Goal: Information Seeking & Learning: Check status

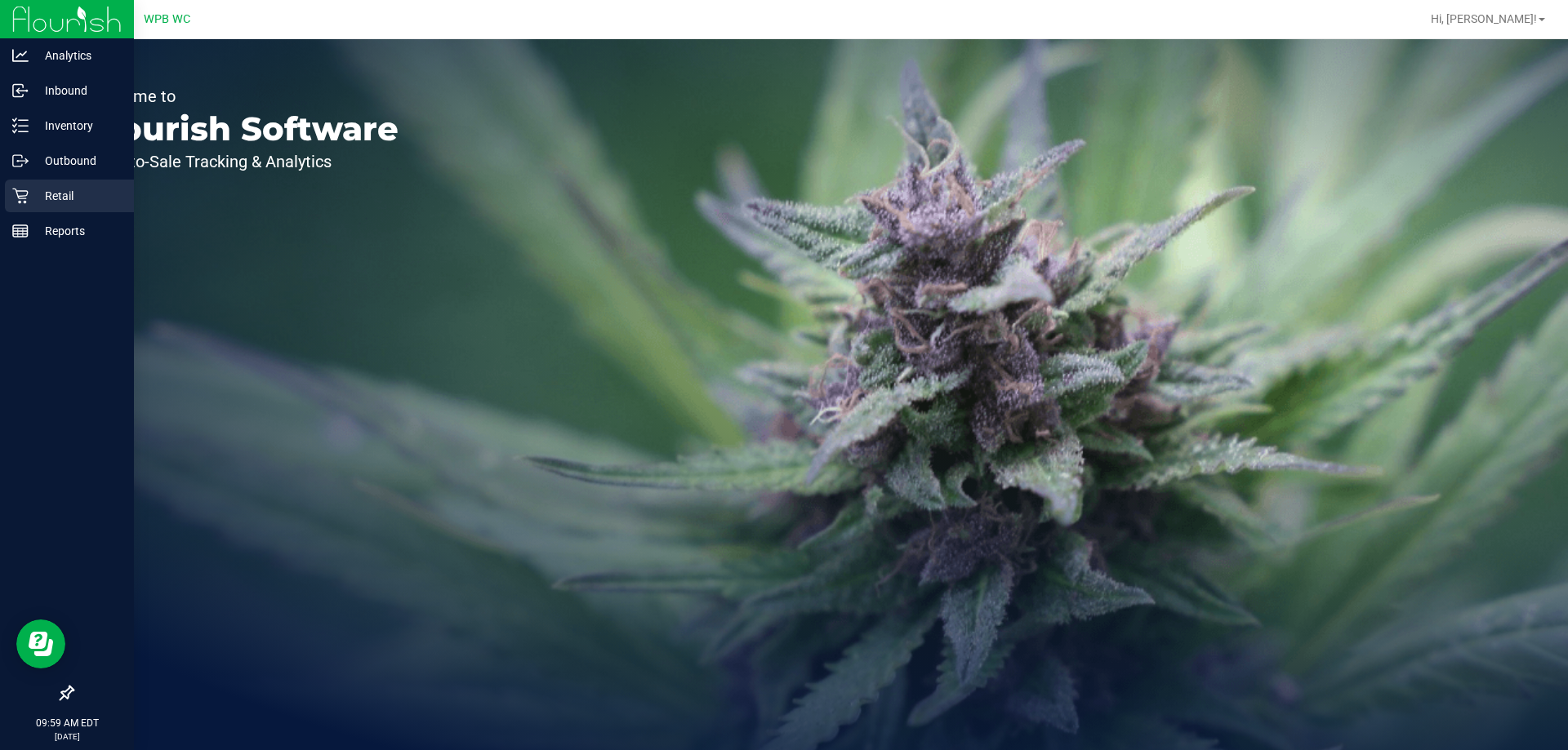
click at [49, 180] on div "Retail" at bounding box center [69, 195] width 129 height 33
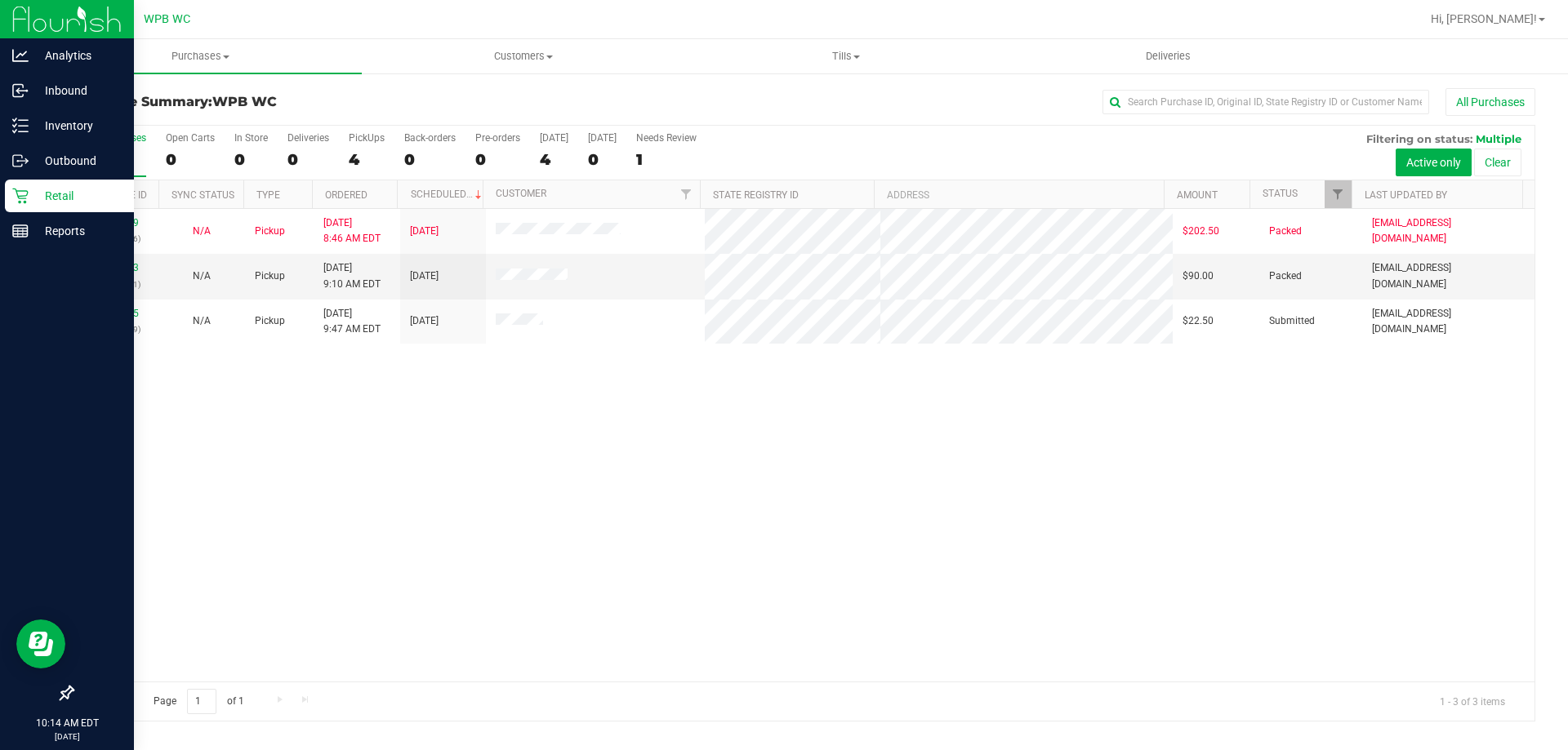
click at [62, 197] on p "Retail" at bounding box center [78, 195] width 98 height 20
click at [63, 197] on p "Retail" at bounding box center [78, 195] width 98 height 20
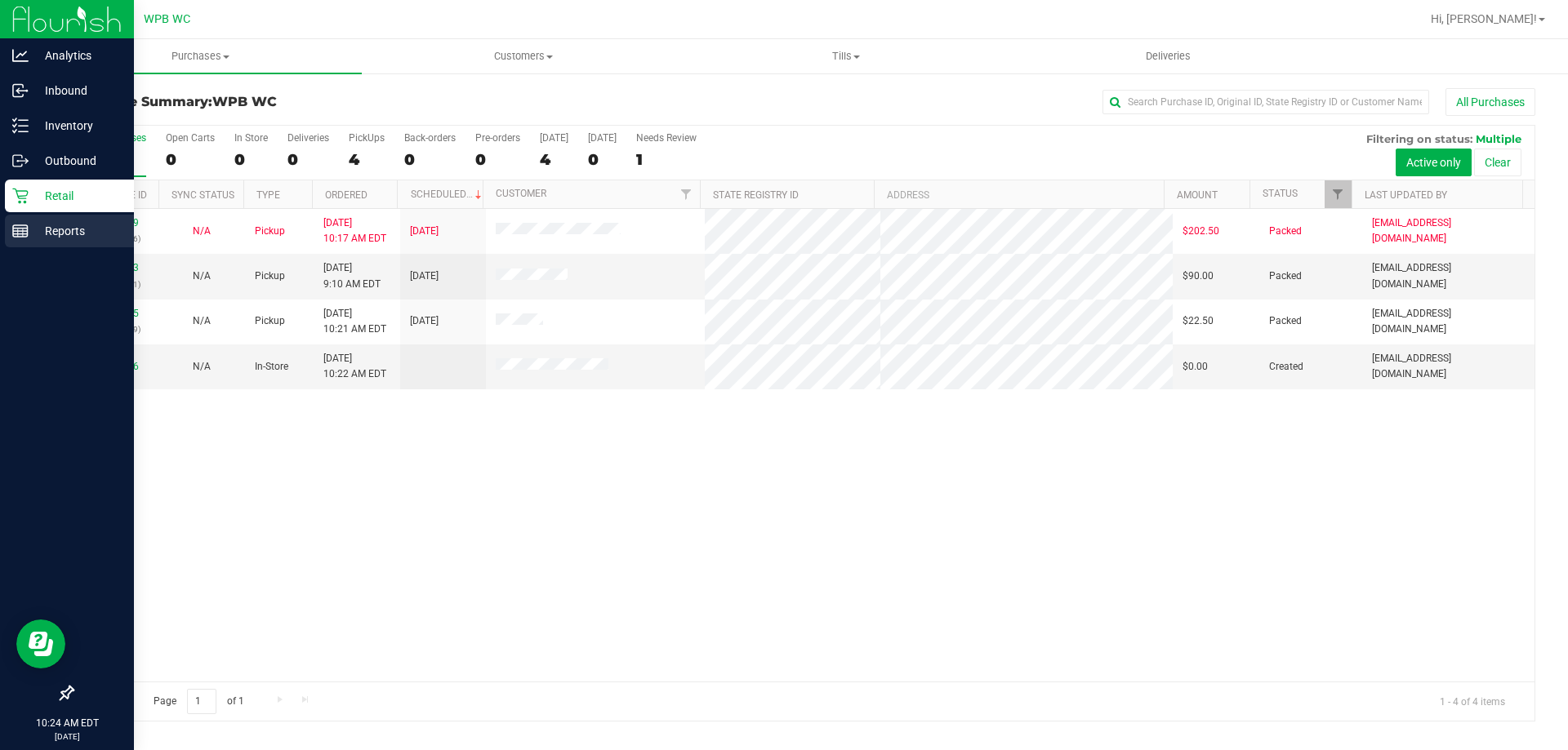
click at [55, 219] on div "Reports" at bounding box center [69, 231] width 129 height 33
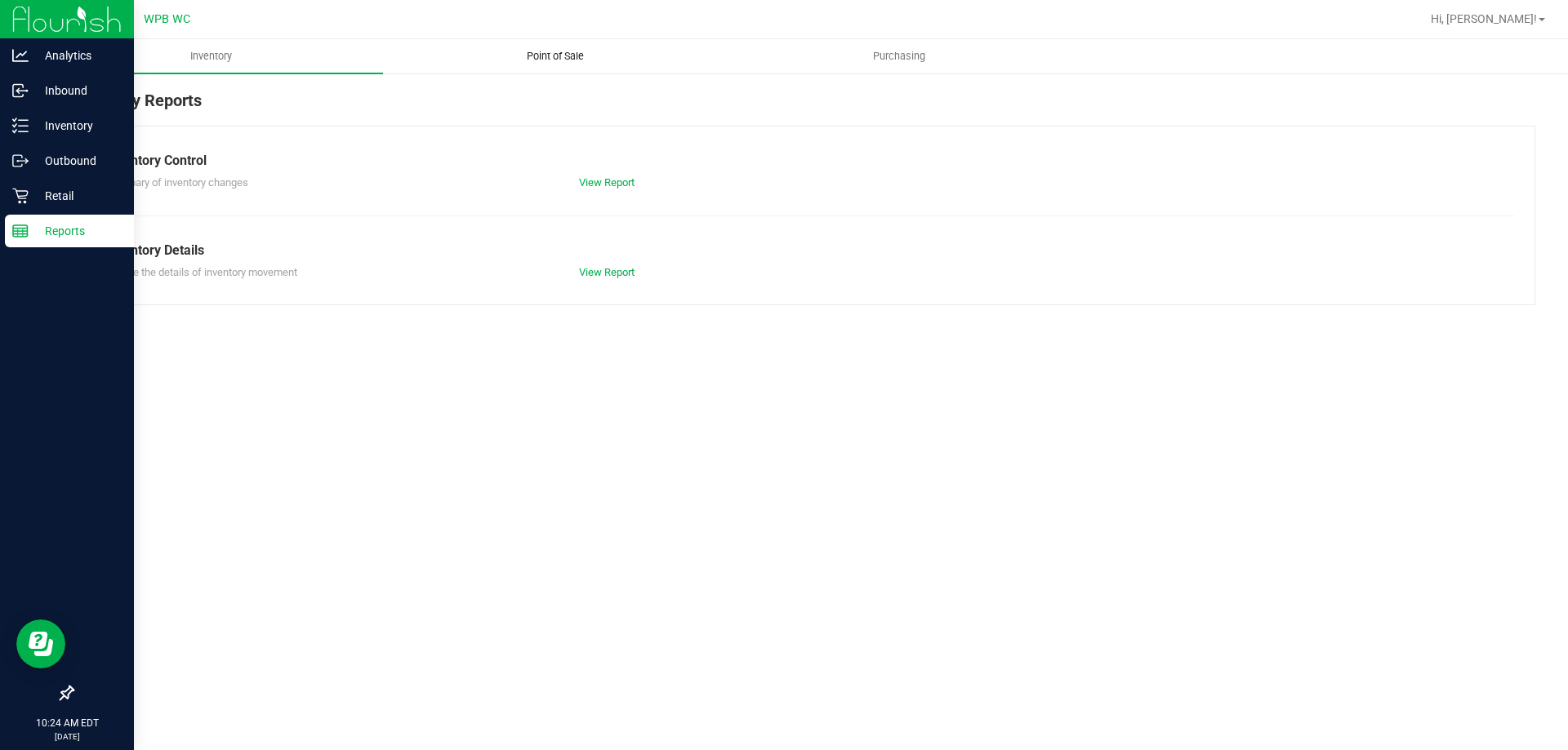
click at [543, 45] on uib-tab-heading "Point of Sale" at bounding box center [555, 56] width 342 height 33
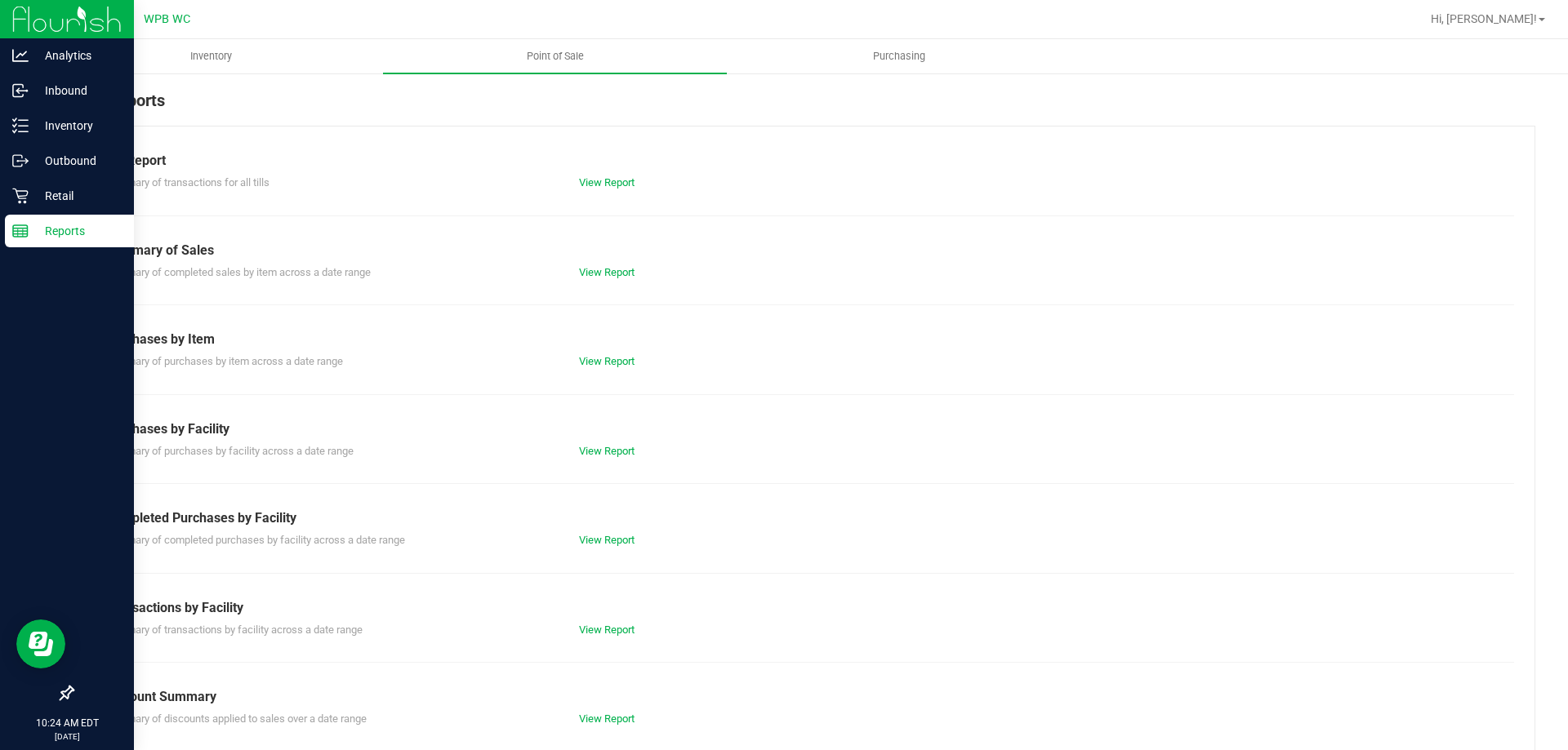
click at [591, 532] on div "View Report" at bounding box center [685, 540] width 237 height 16
click at [600, 533] on div "View Report" at bounding box center [685, 540] width 237 height 16
click at [599, 533] on div "View Report" at bounding box center [685, 540] width 237 height 16
click at [591, 544] on link "View Report" at bounding box center [606, 540] width 55 height 12
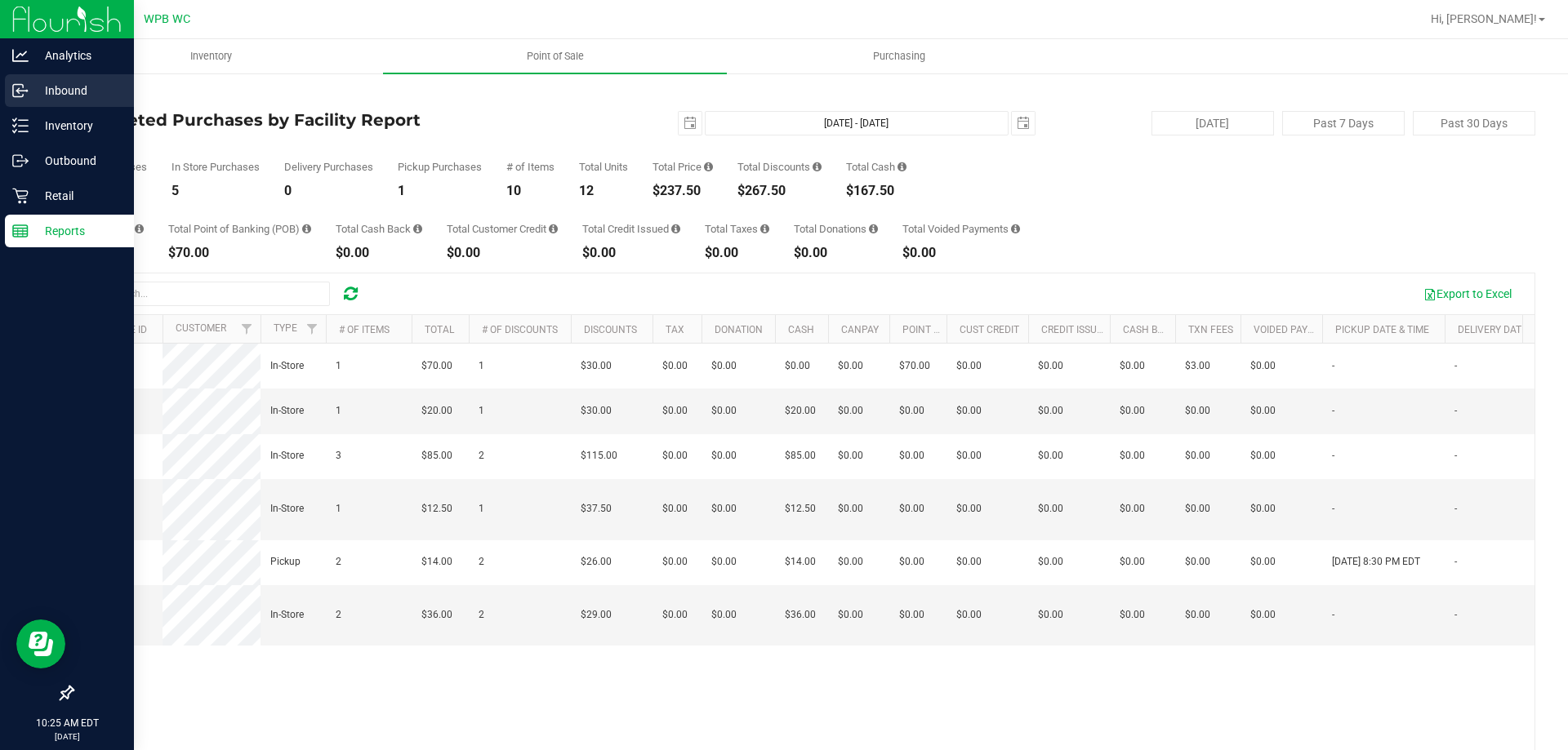
click at [82, 89] on p "Inbound" at bounding box center [78, 91] width 98 height 20
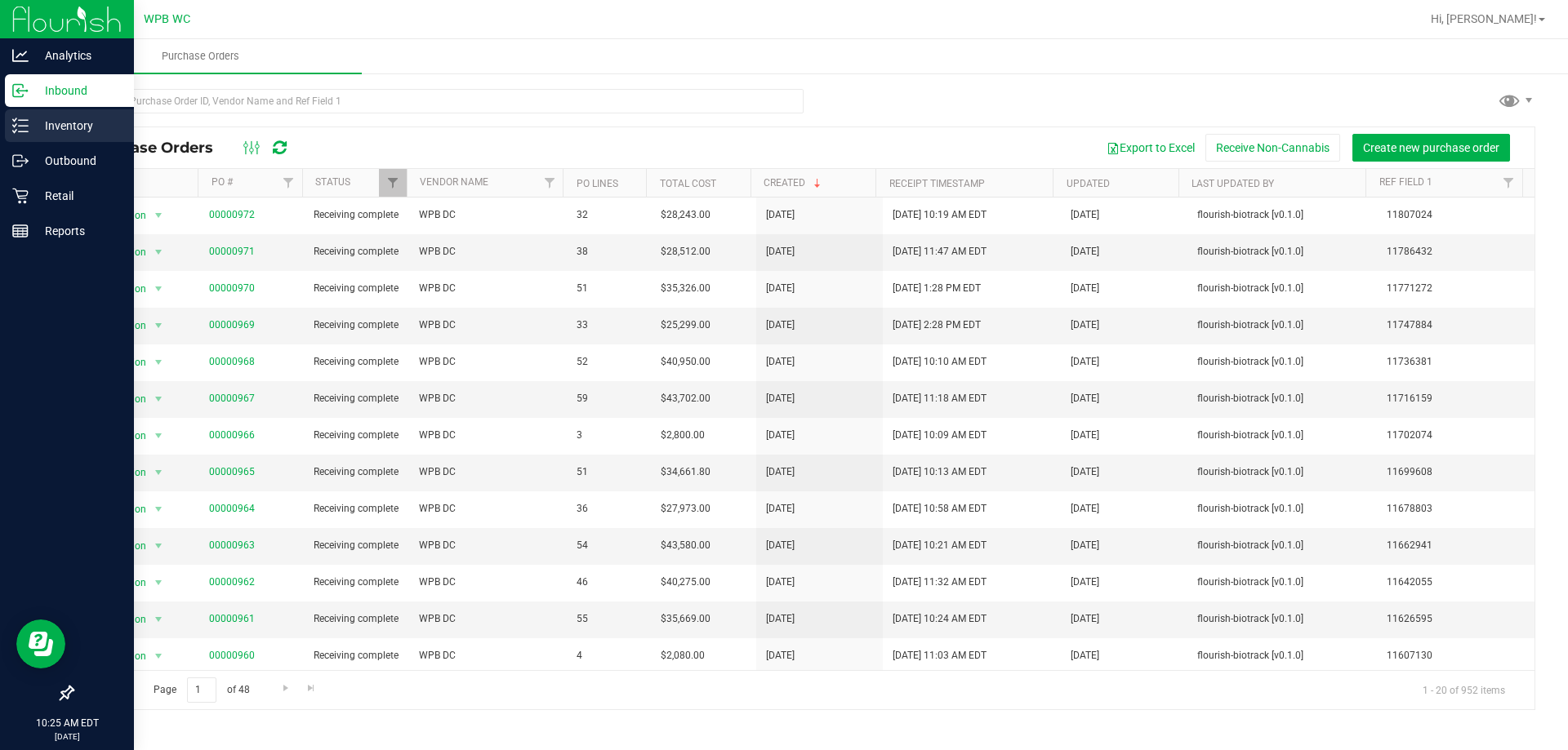
click at [55, 125] on p "Inventory" at bounding box center [78, 125] width 98 height 20
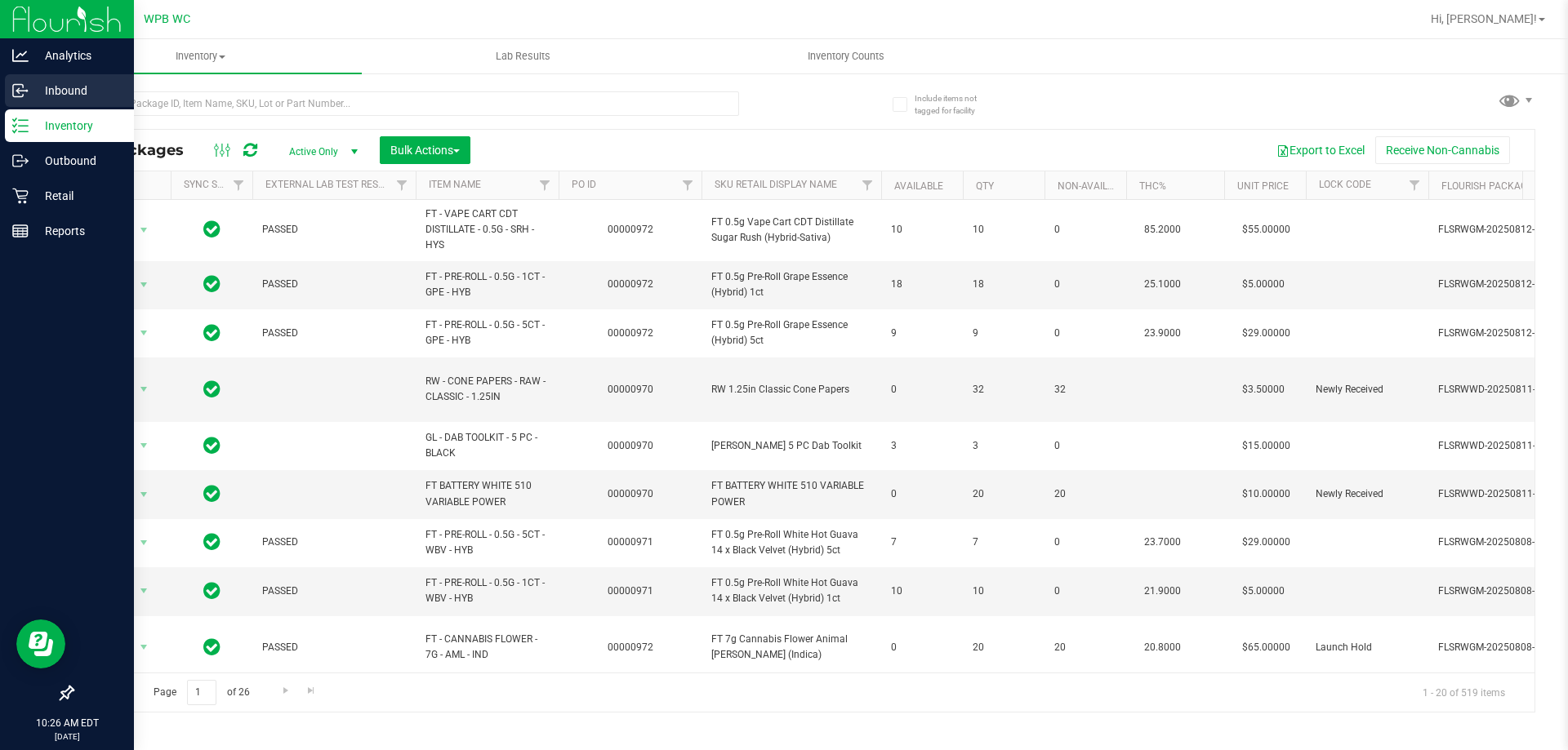
click at [26, 97] on icon at bounding box center [20, 90] width 16 height 16
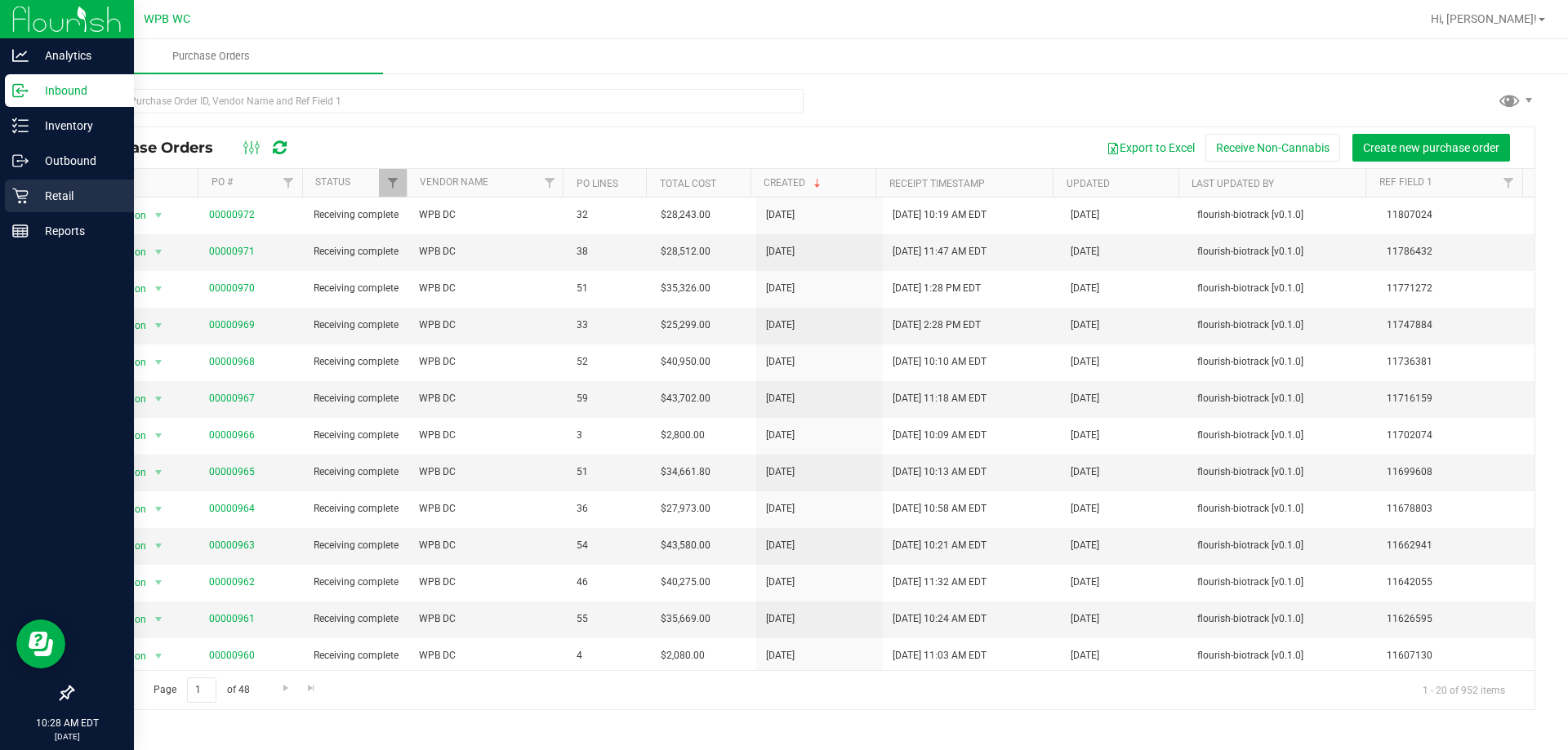
click at [35, 191] on p "Retail" at bounding box center [78, 195] width 98 height 20
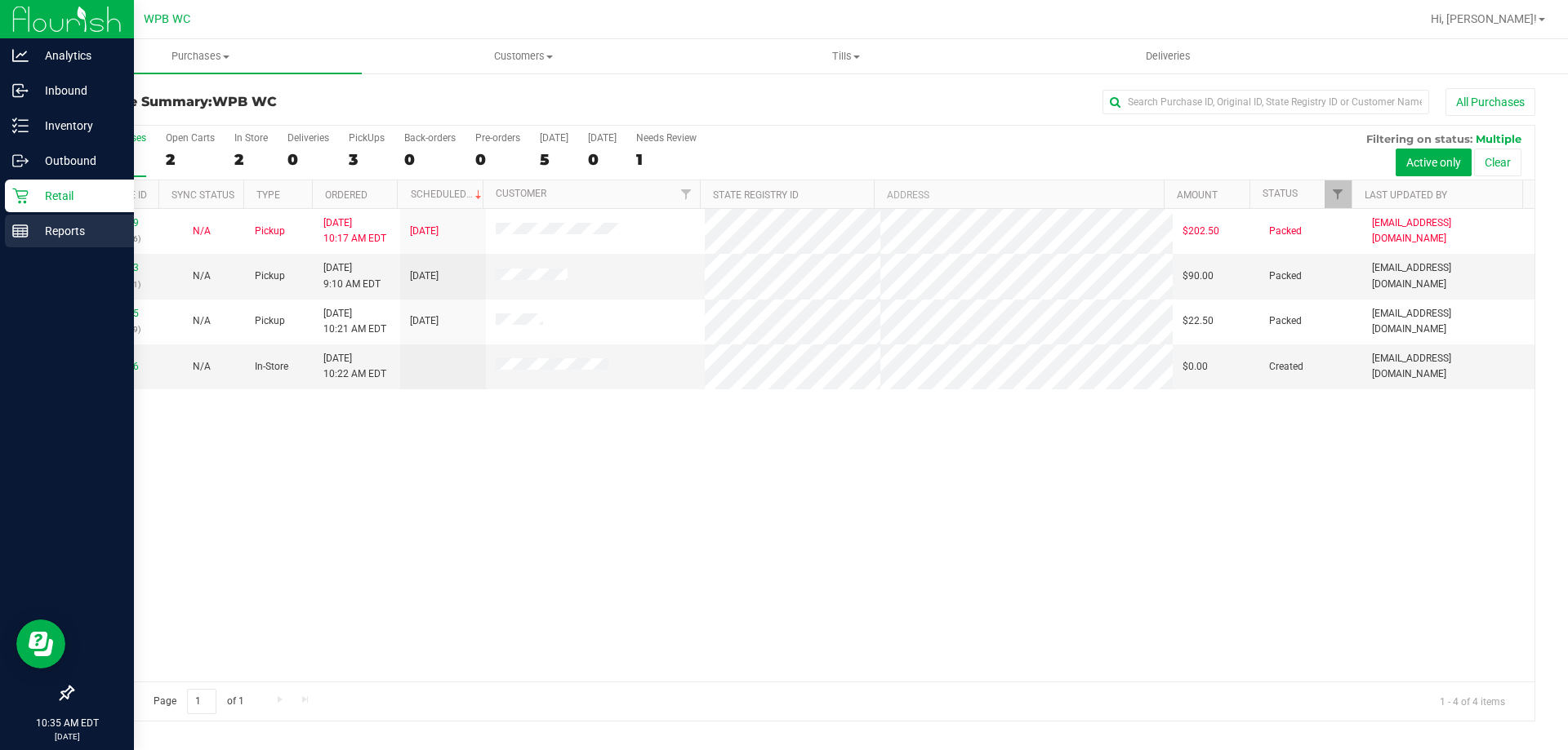
click at [22, 221] on div "Reports" at bounding box center [69, 231] width 129 height 33
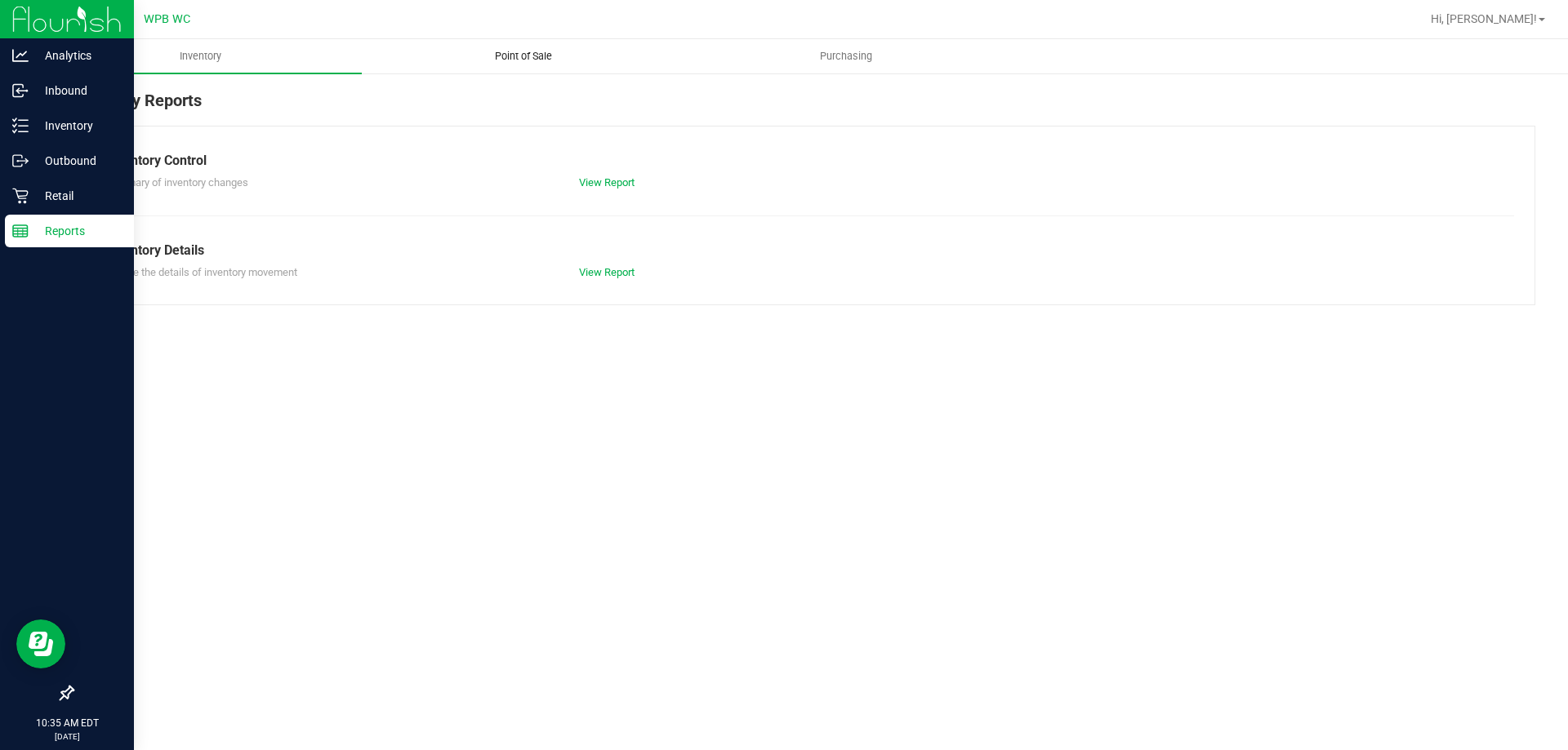
click at [506, 45] on uib-tab-heading "Point of Sale" at bounding box center [523, 56] width 321 height 33
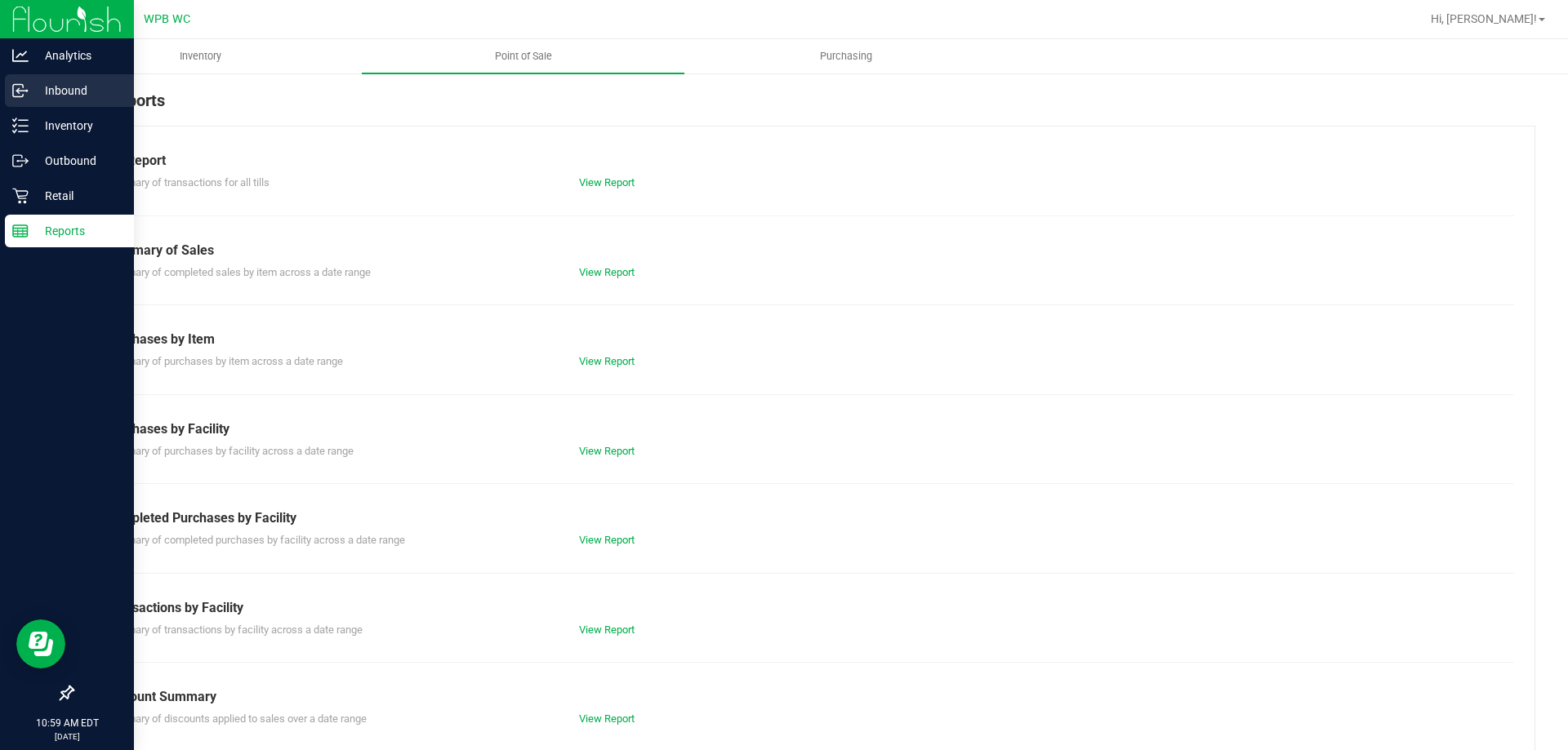
click at [32, 89] on p "Inbound" at bounding box center [78, 91] width 98 height 20
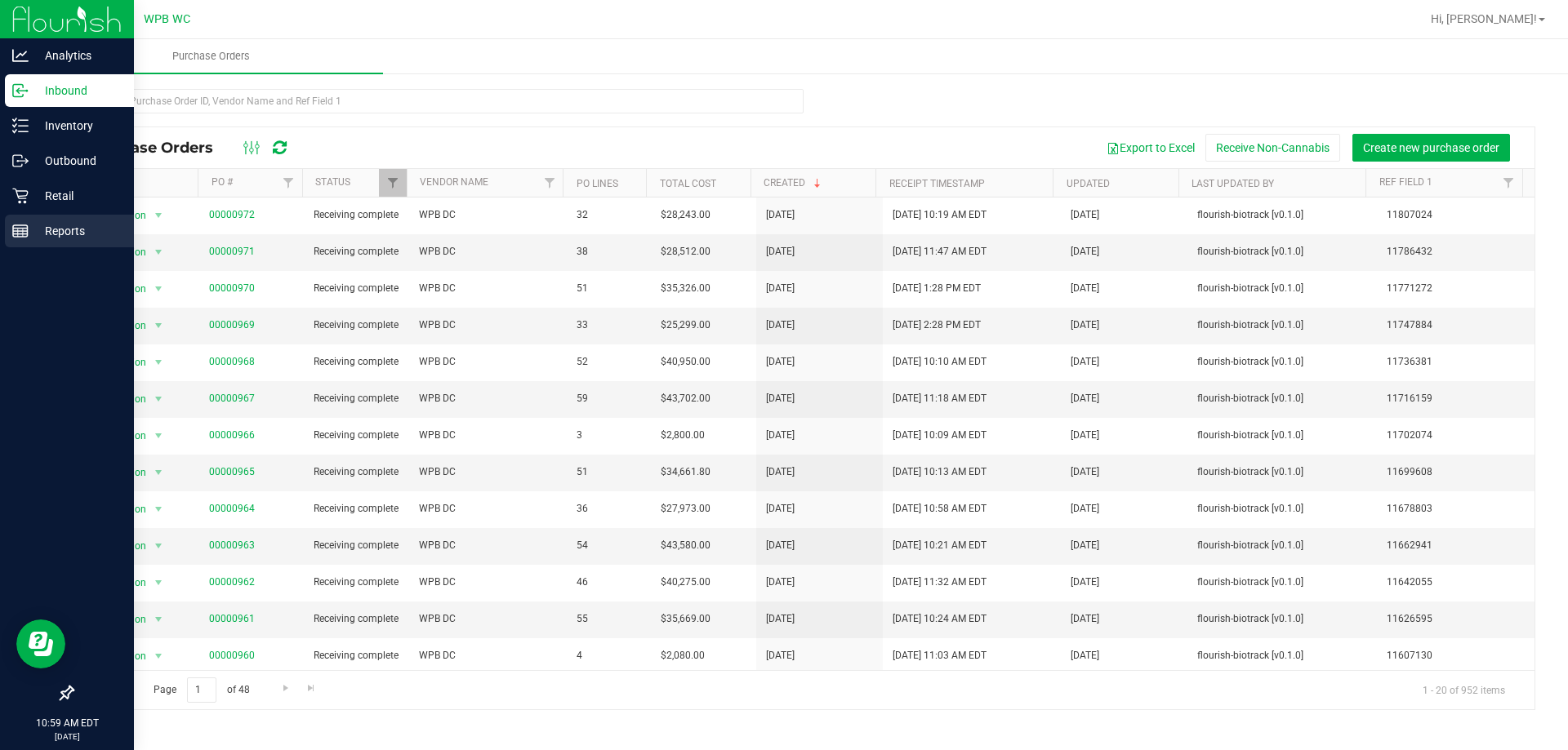
click at [17, 231] on icon at bounding box center [20, 231] width 16 height 16
click at [29, 224] on p "Reports" at bounding box center [78, 231] width 98 height 20
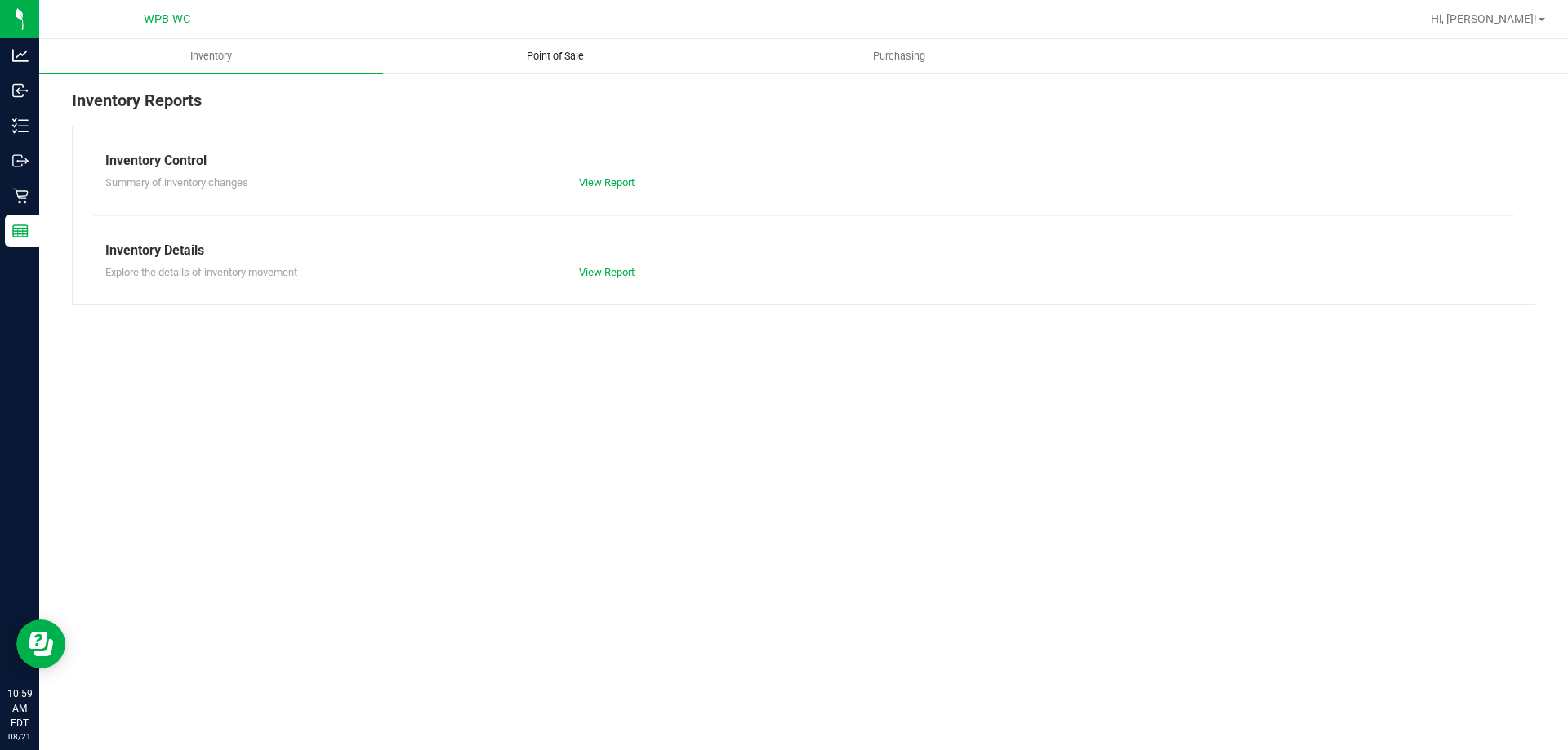
click at [563, 48] on uib-tab-heading "Point of Sale" at bounding box center [555, 56] width 342 height 33
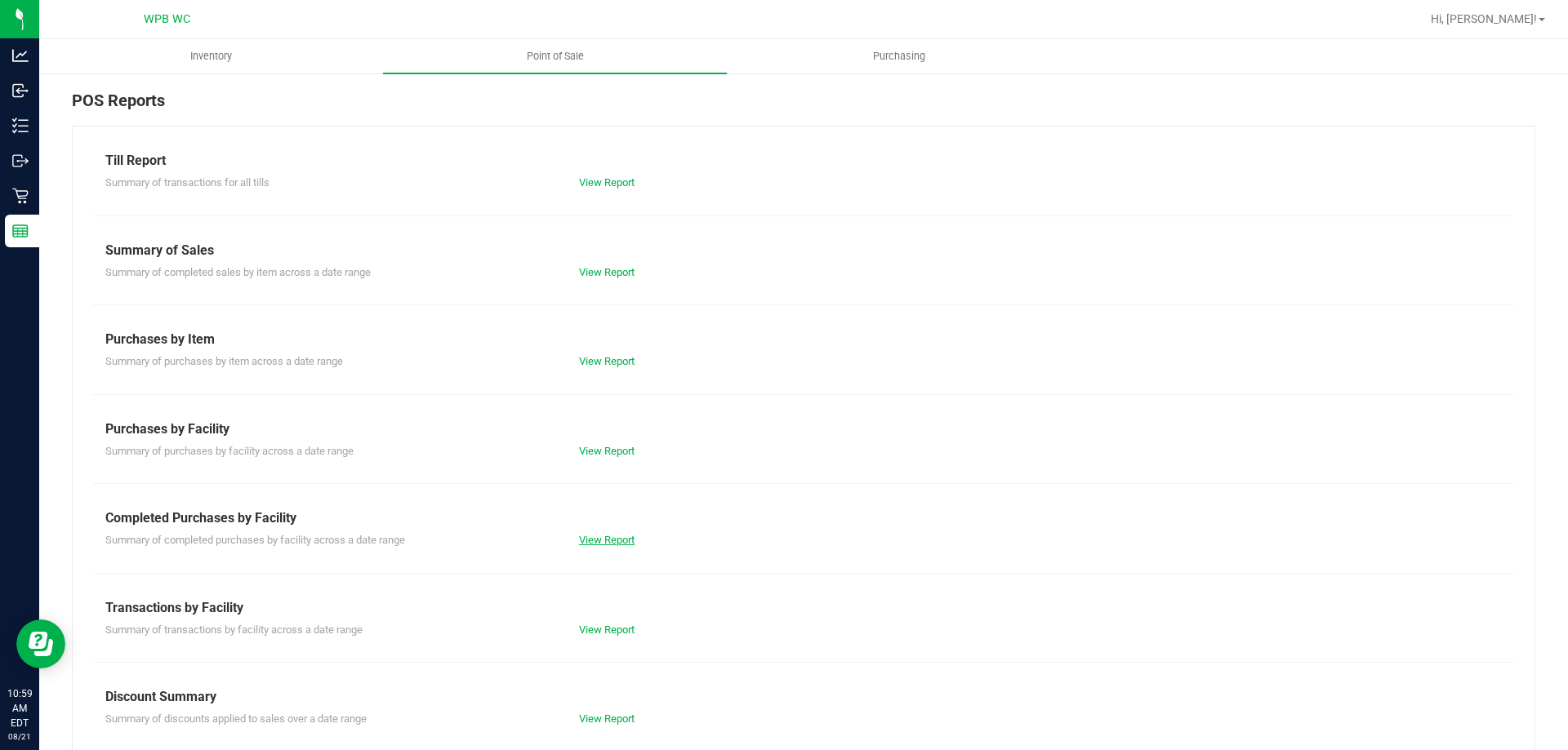
click at [597, 541] on link "View Report" at bounding box center [606, 540] width 55 height 12
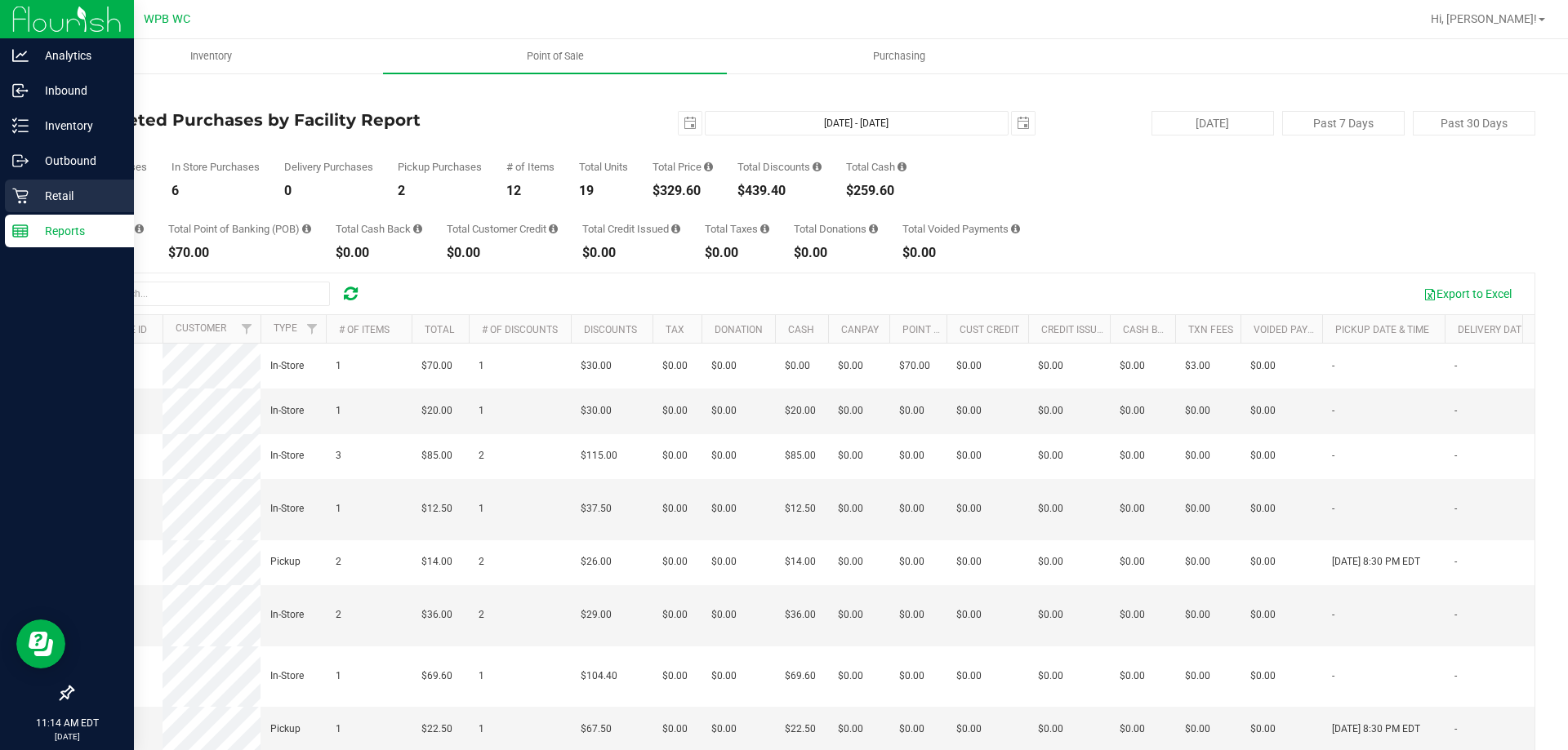
click at [20, 204] on icon at bounding box center [20, 196] width 16 height 16
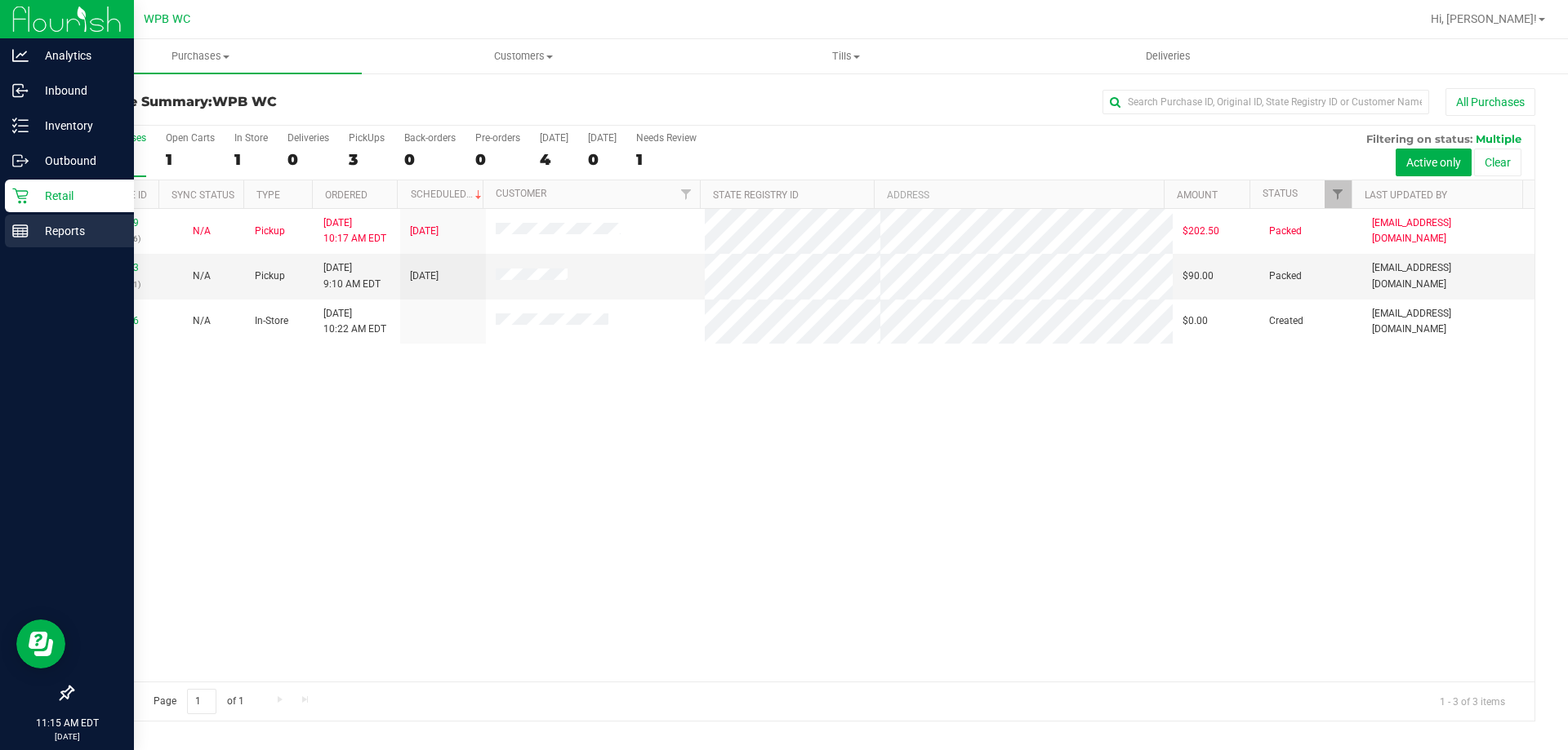
click at [34, 229] on p "Reports" at bounding box center [78, 231] width 98 height 20
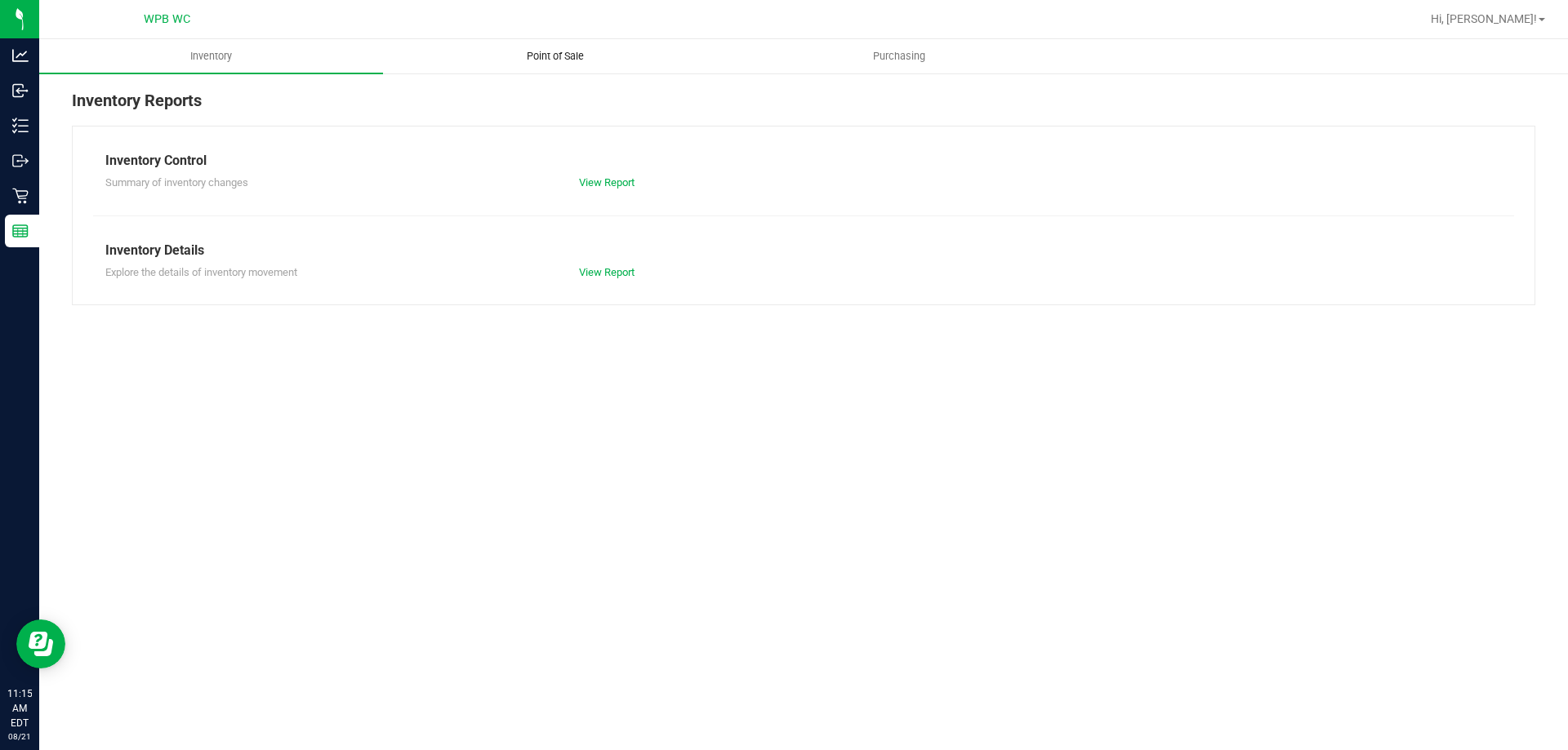
click at [573, 64] on uib-tab-heading "Point of Sale" at bounding box center [555, 56] width 342 height 33
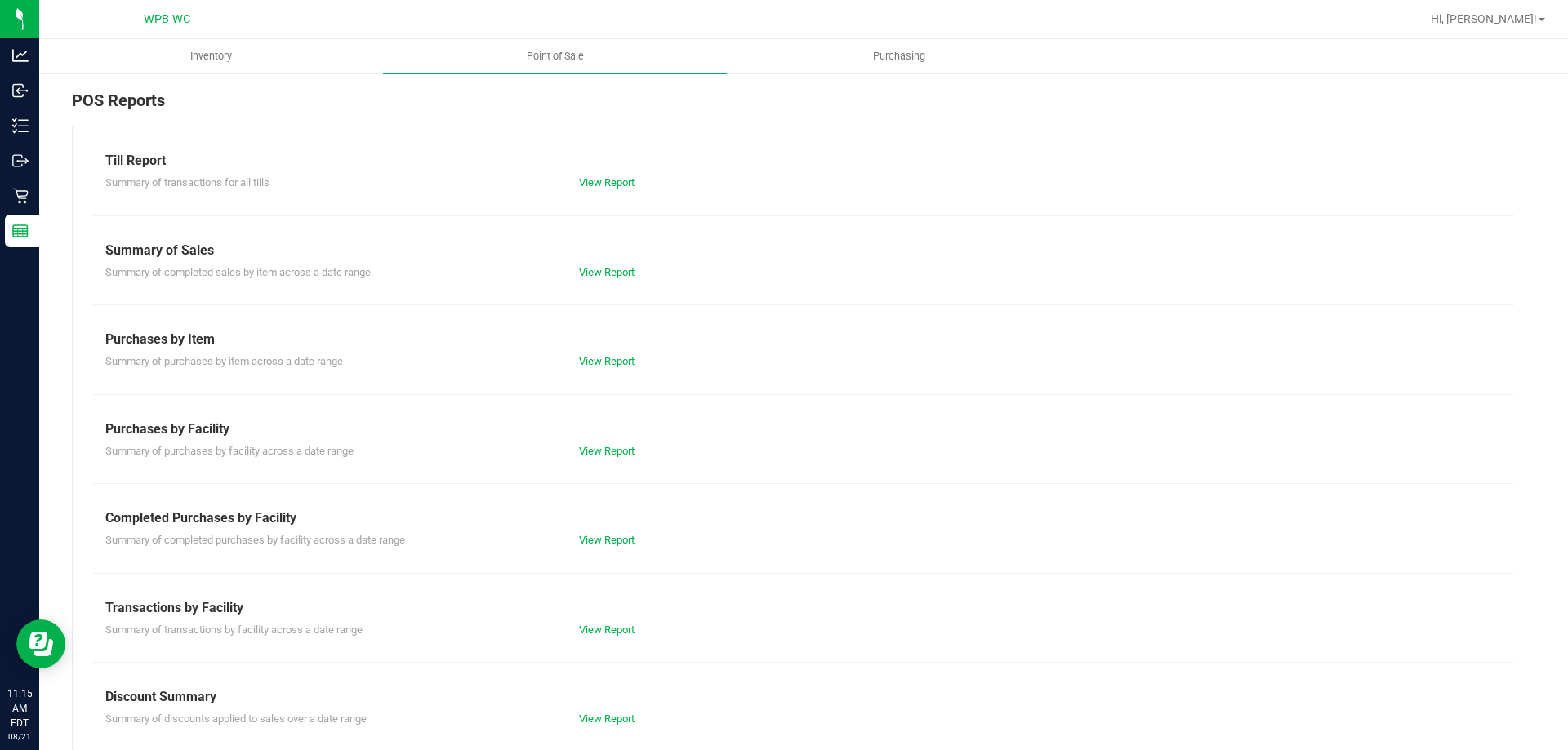
click at [597, 532] on div "View Report" at bounding box center [685, 540] width 237 height 16
click at [597, 535] on link "View Report" at bounding box center [606, 540] width 55 height 12
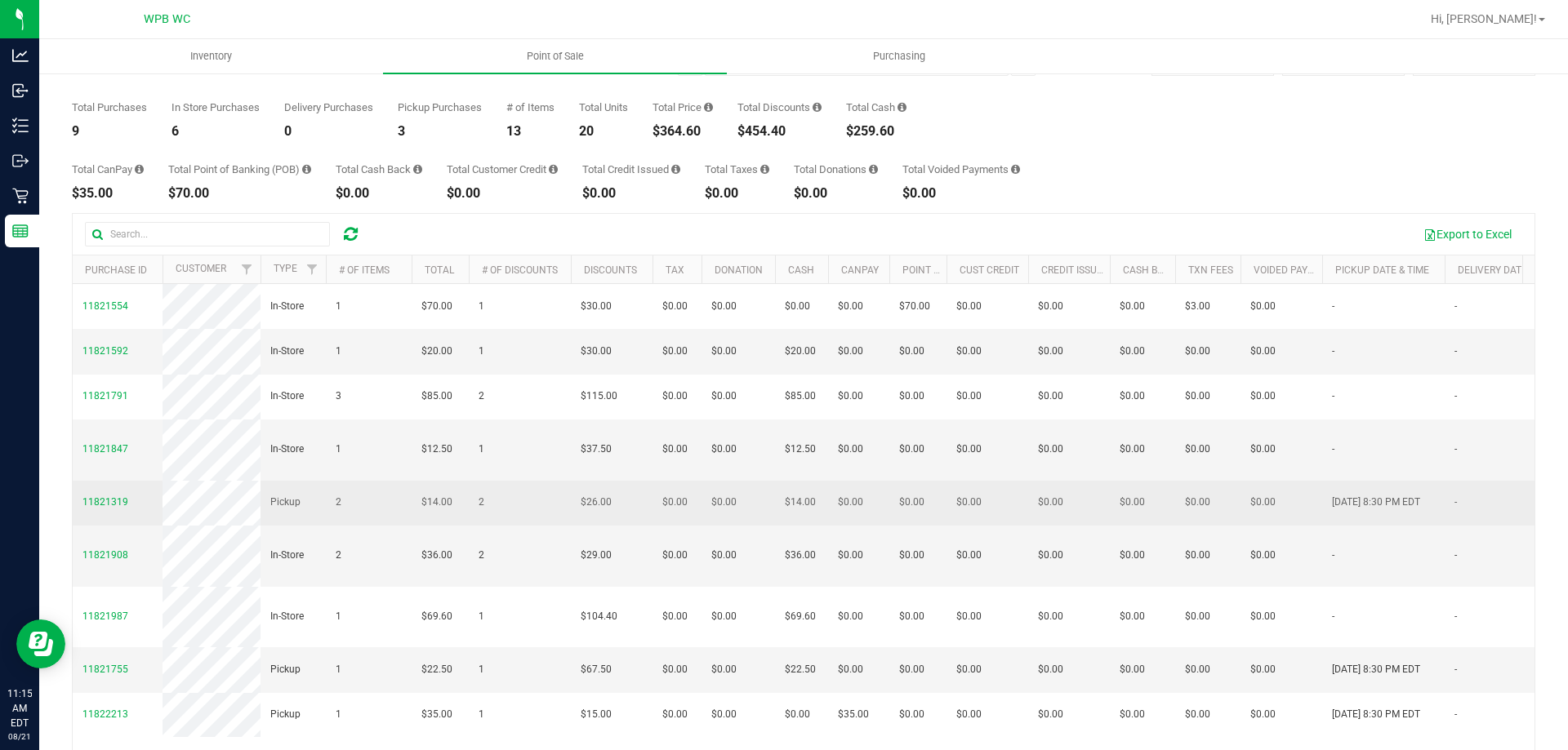
scroll to position [122, 0]
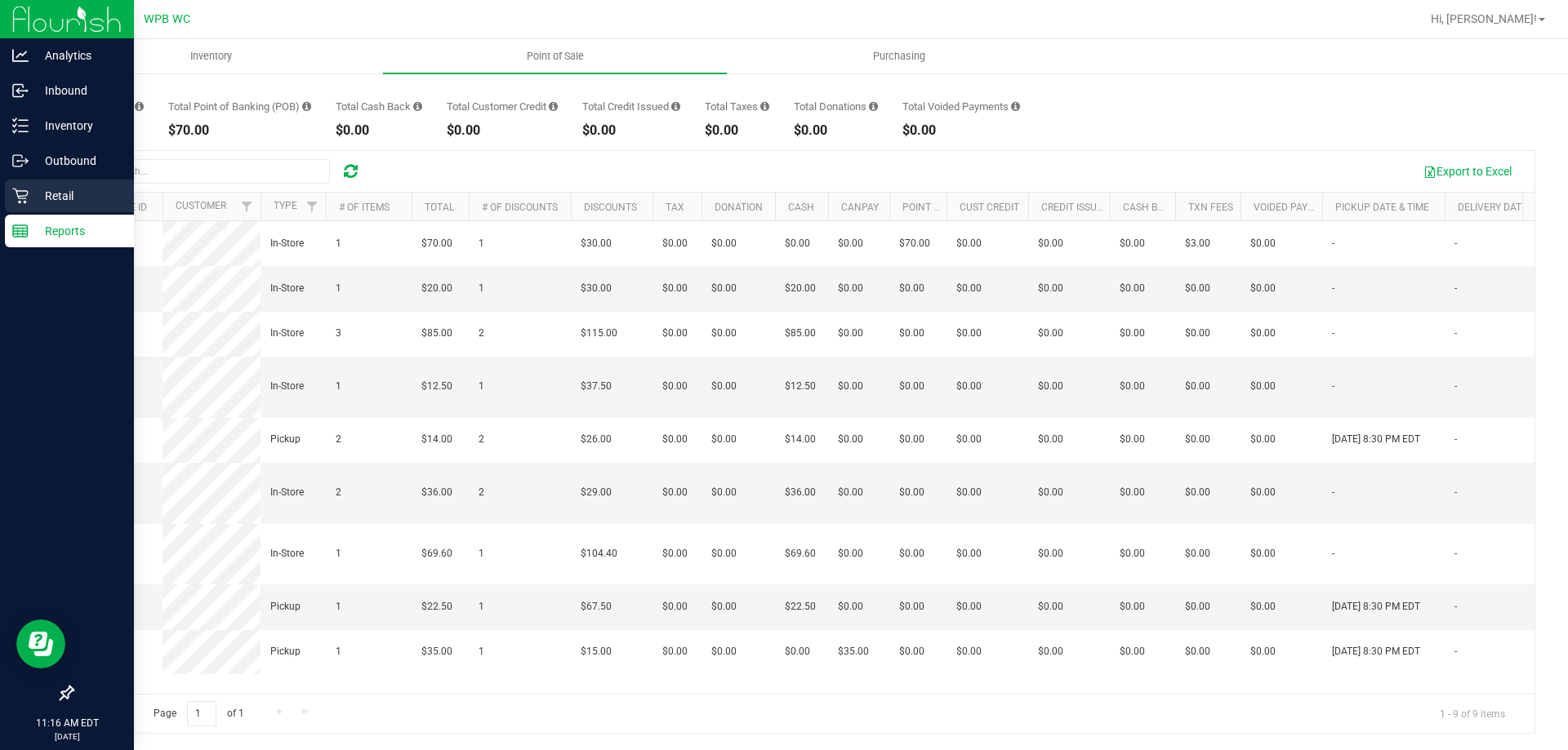
click at [13, 196] on icon at bounding box center [20, 195] width 16 height 16
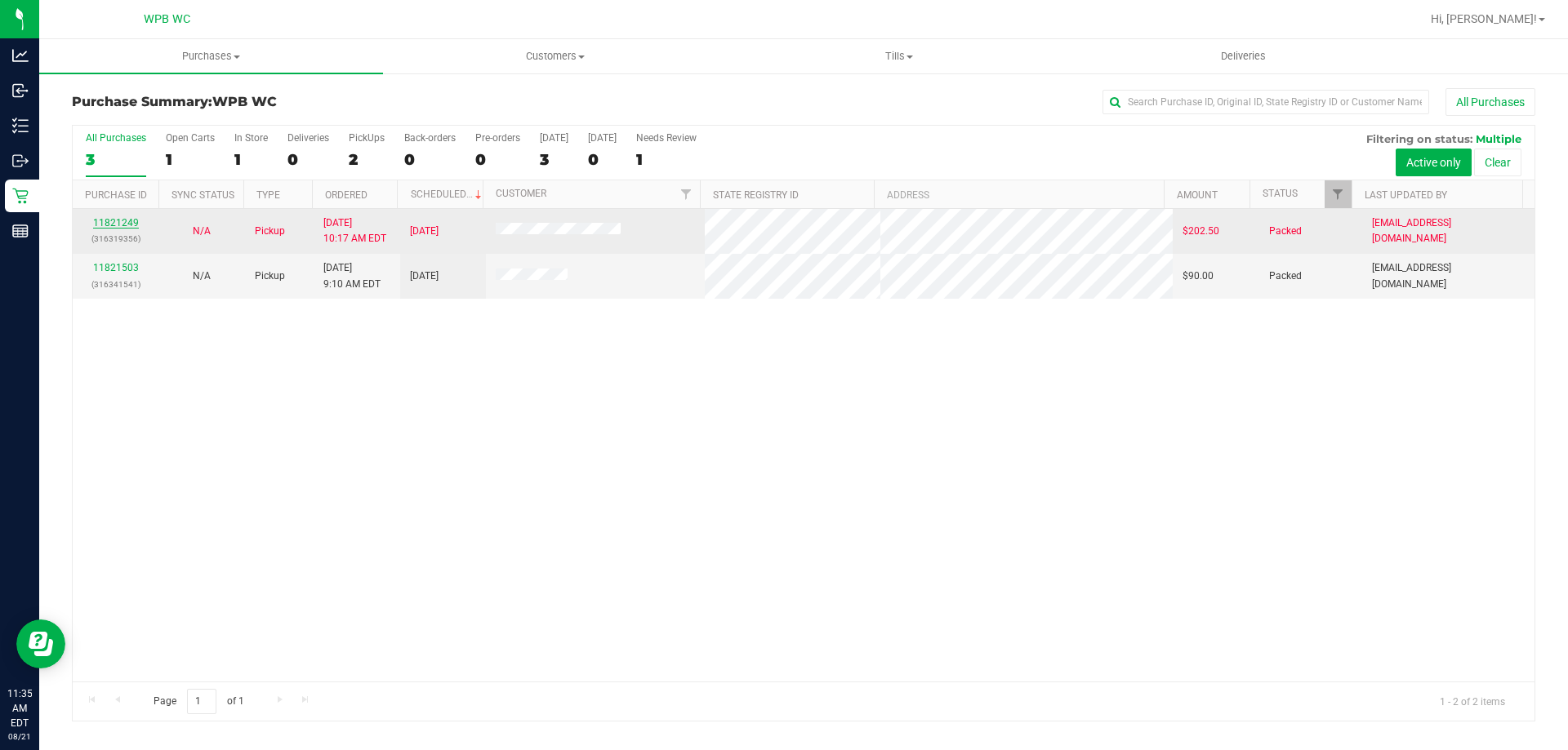
click at [107, 219] on link "11821249" at bounding box center [116, 223] width 46 height 11
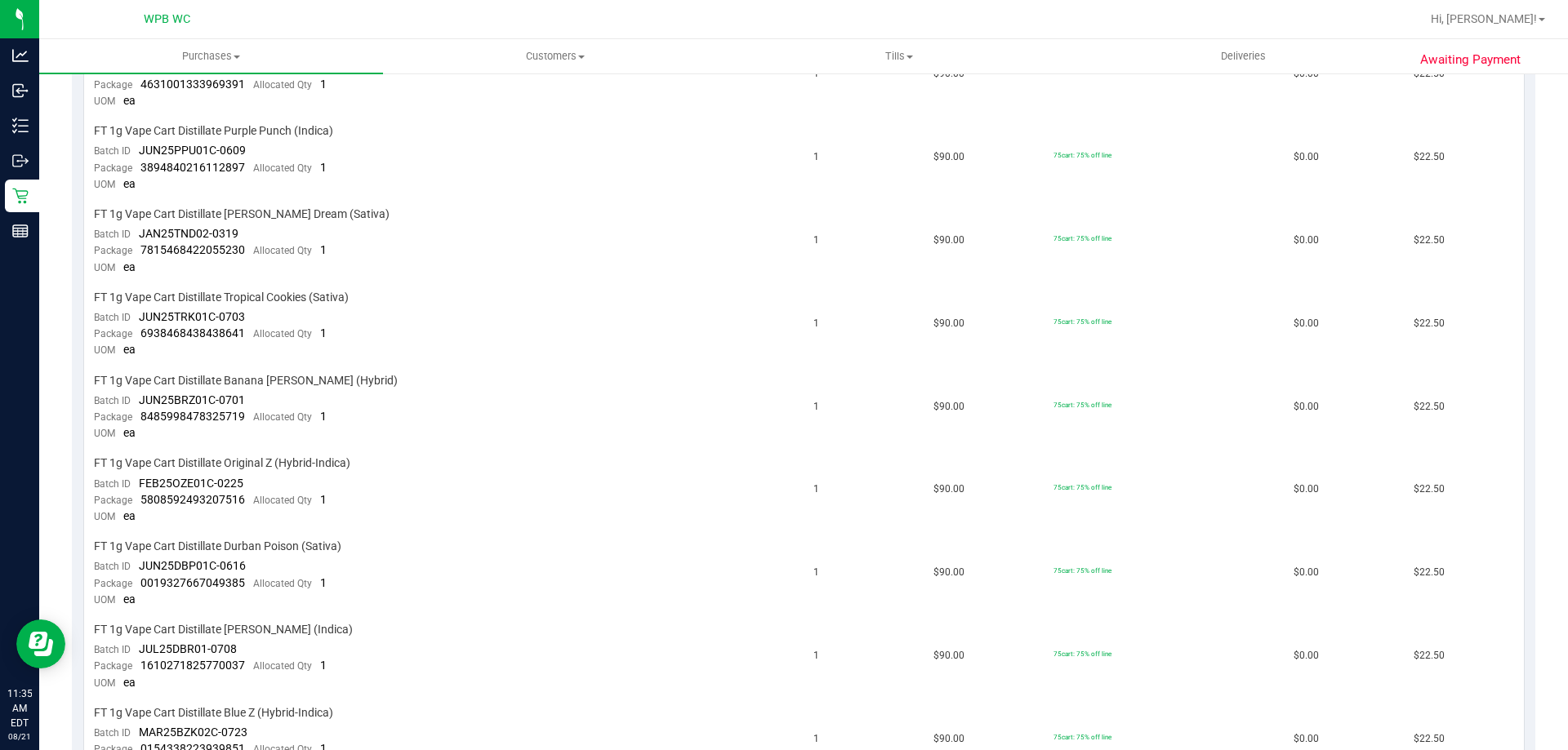
scroll to position [816, 0]
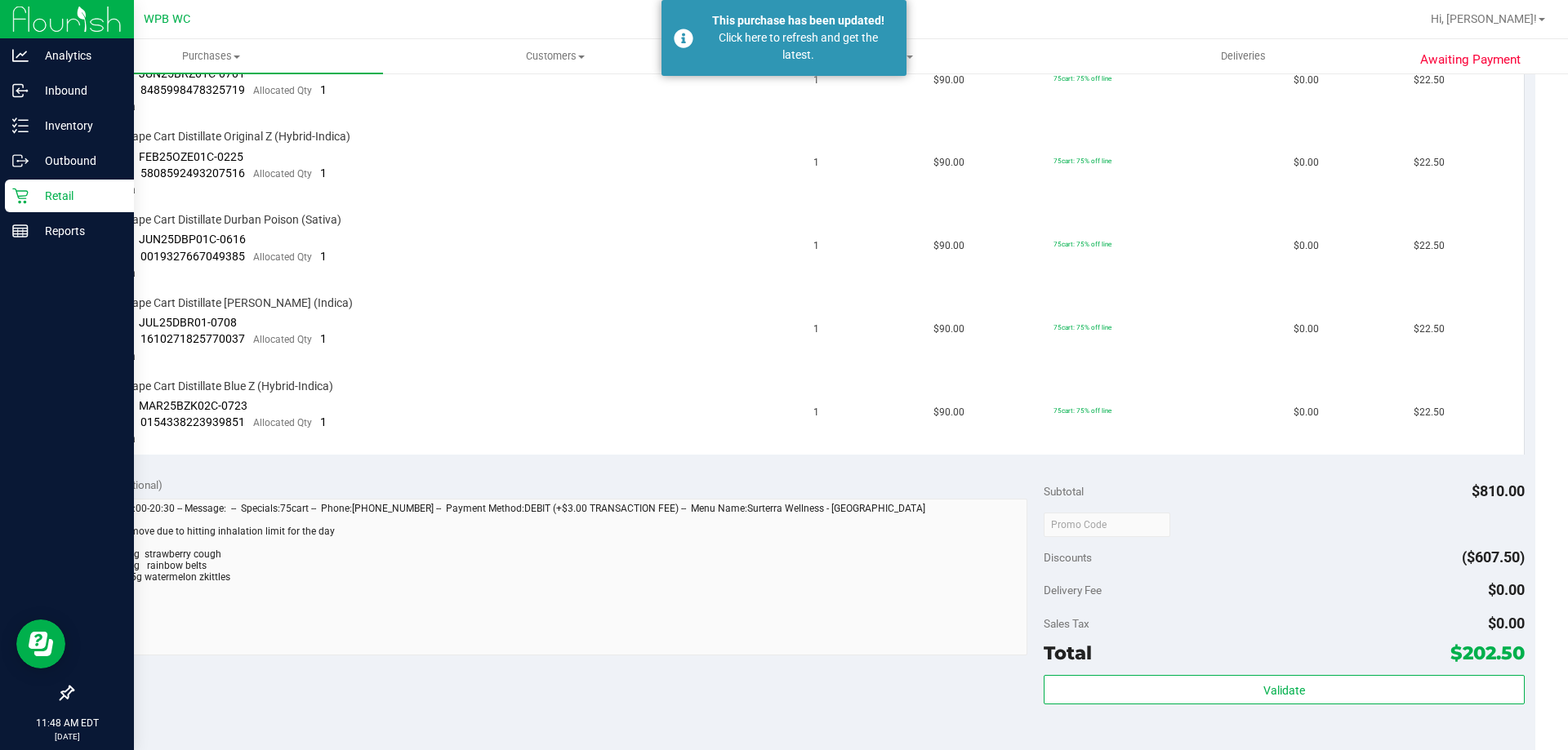
click at [39, 188] on p "Retail" at bounding box center [78, 195] width 98 height 20
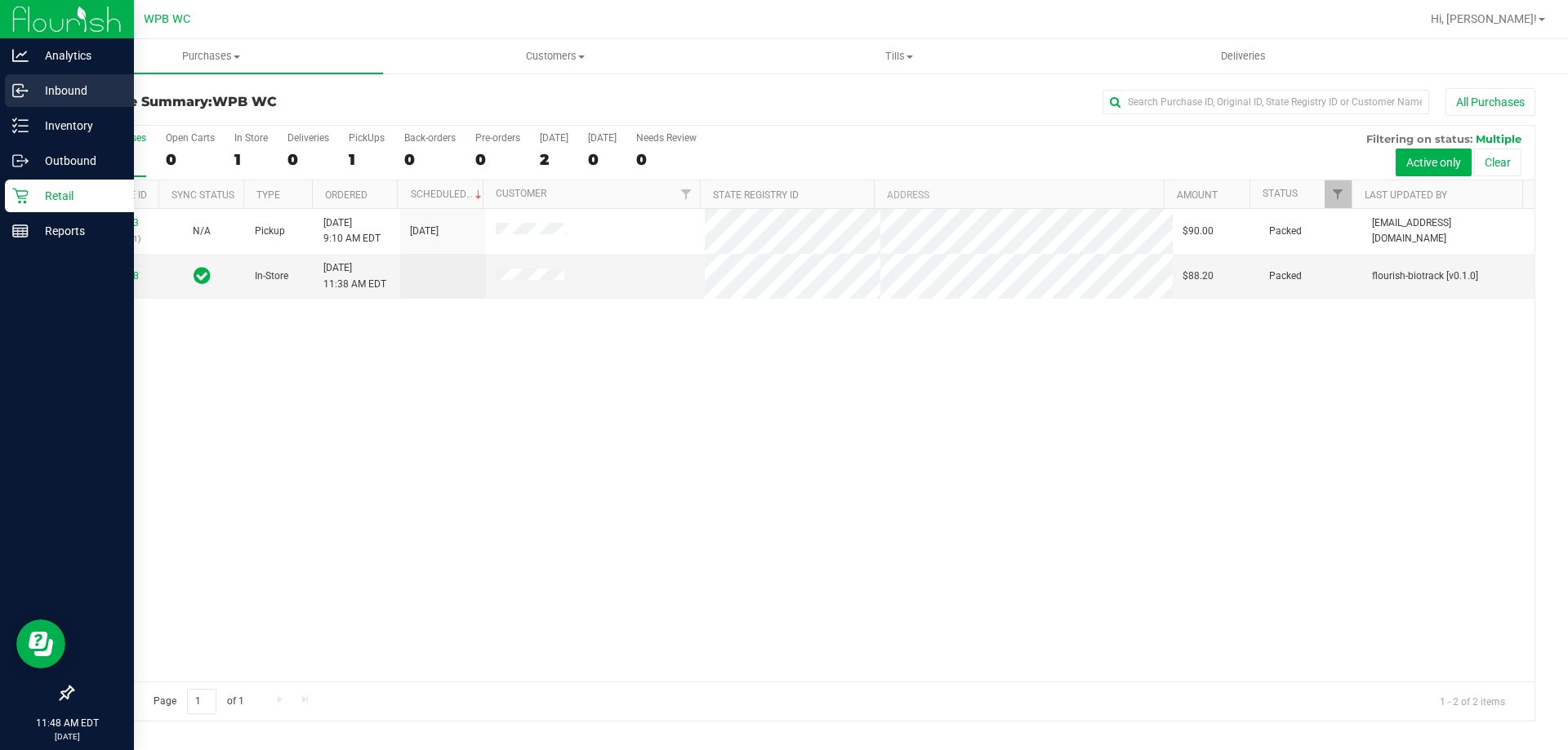
click at [63, 94] on p "Inbound" at bounding box center [78, 91] width 98 height 20
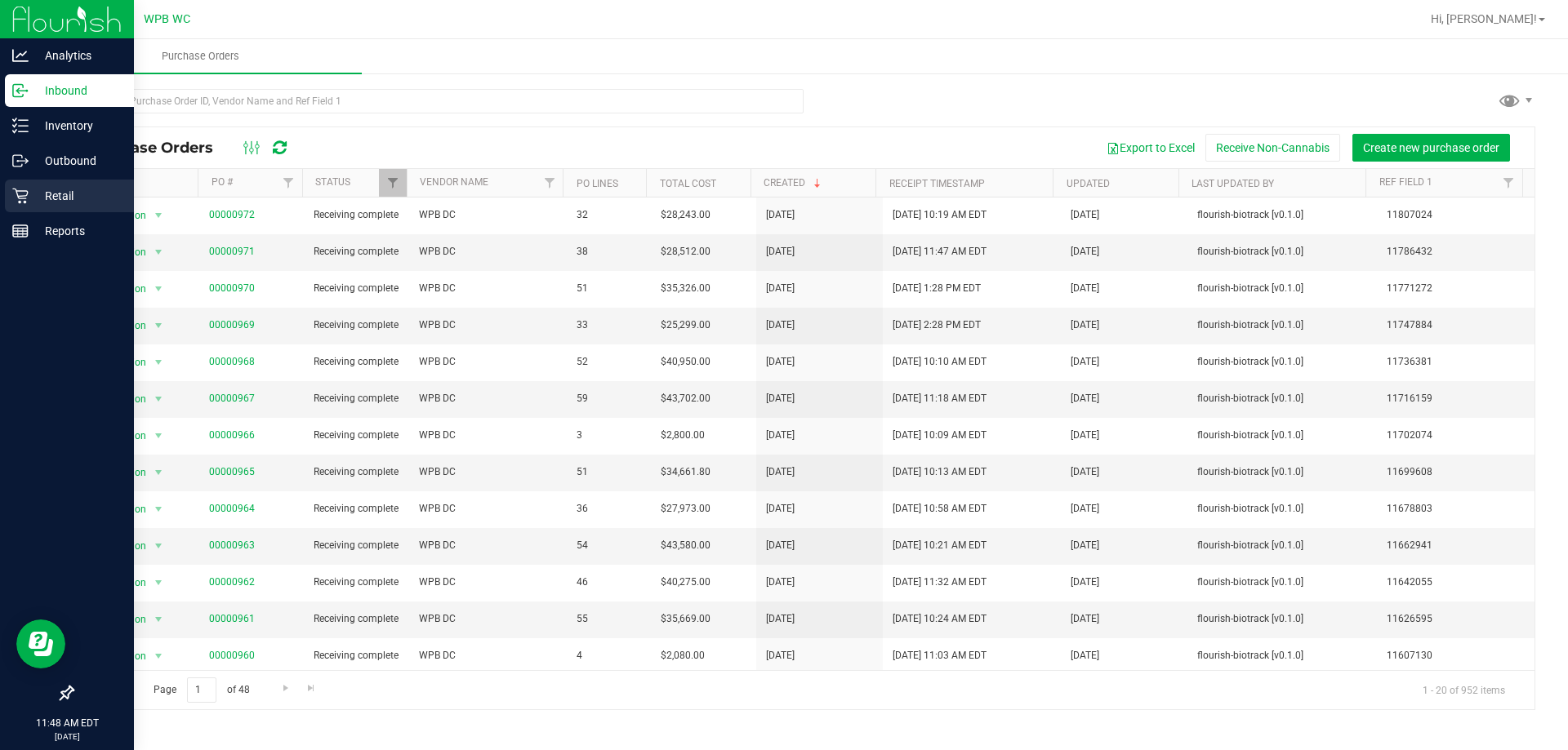
click at [42, 198] on p "Retail" at bounding box center [78, 195] width 98 height 20
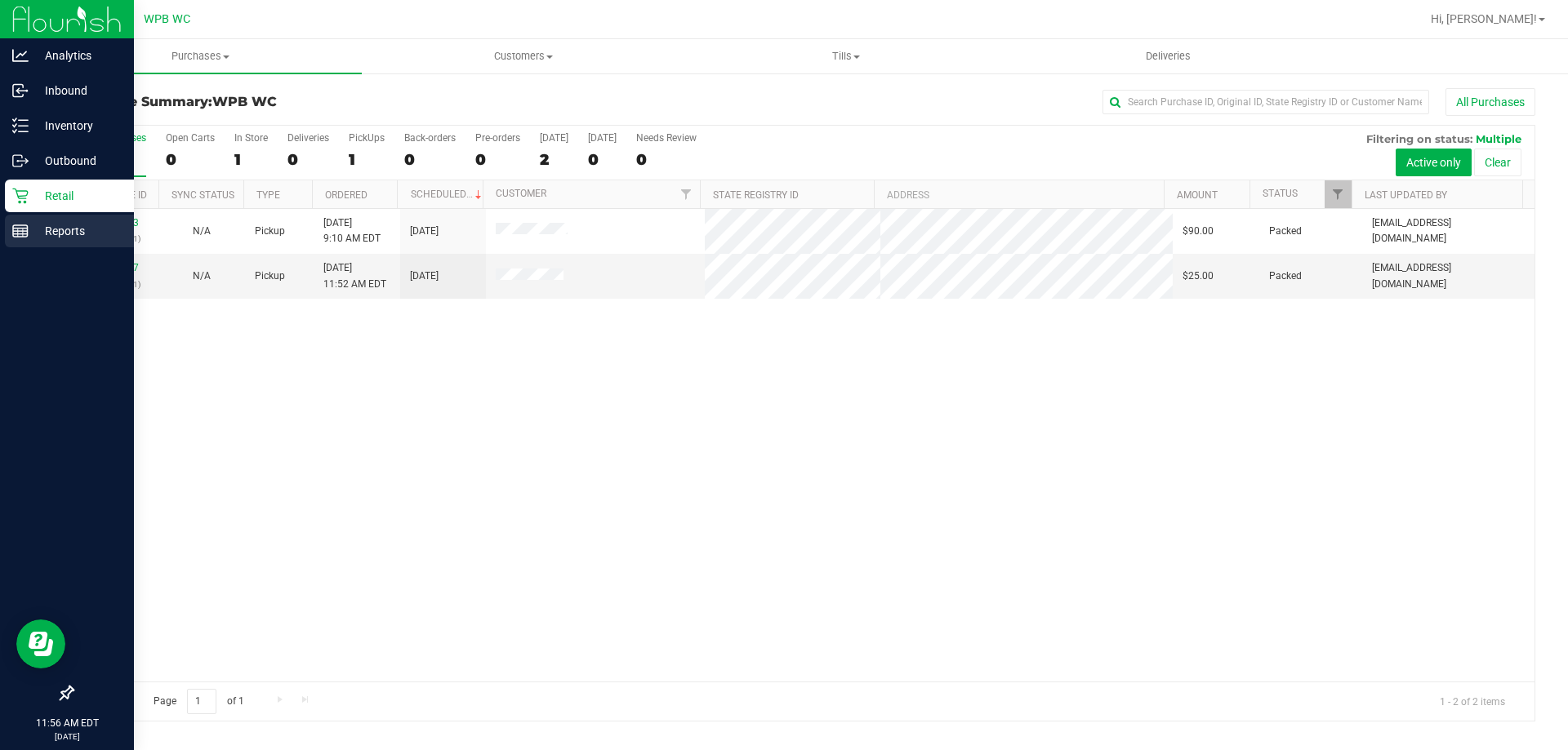
click at [26, 229] on line at bounding box center [21, 229] width 15 height 0
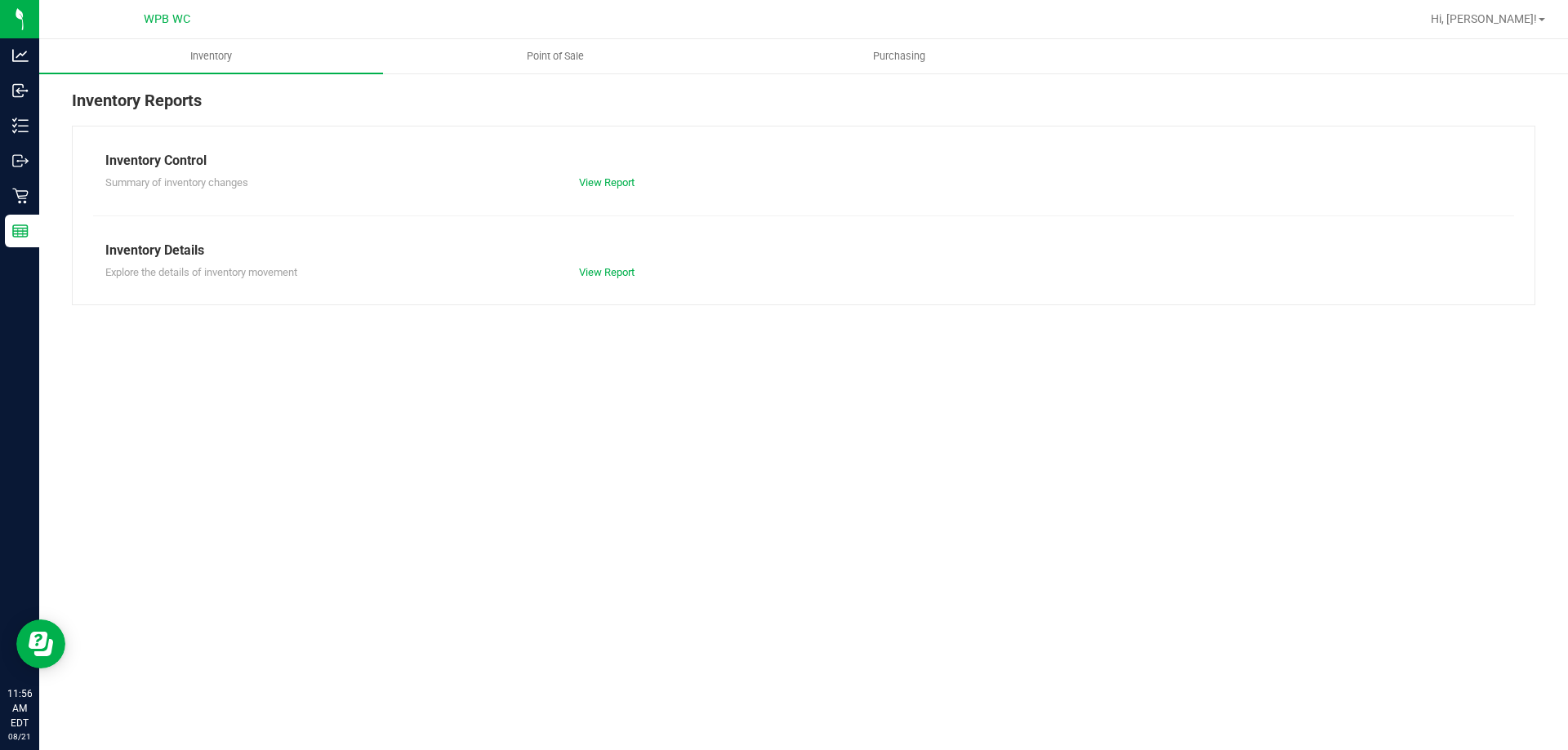
click at [544, 36] on nav "WPB WC Hi, [PERSON_NAME]!" at bounding box center [803, 20] width 1529 height 39
click at [549, 59] on span "Point of Sale" at bounding box center [555, 56] width 101 height 15
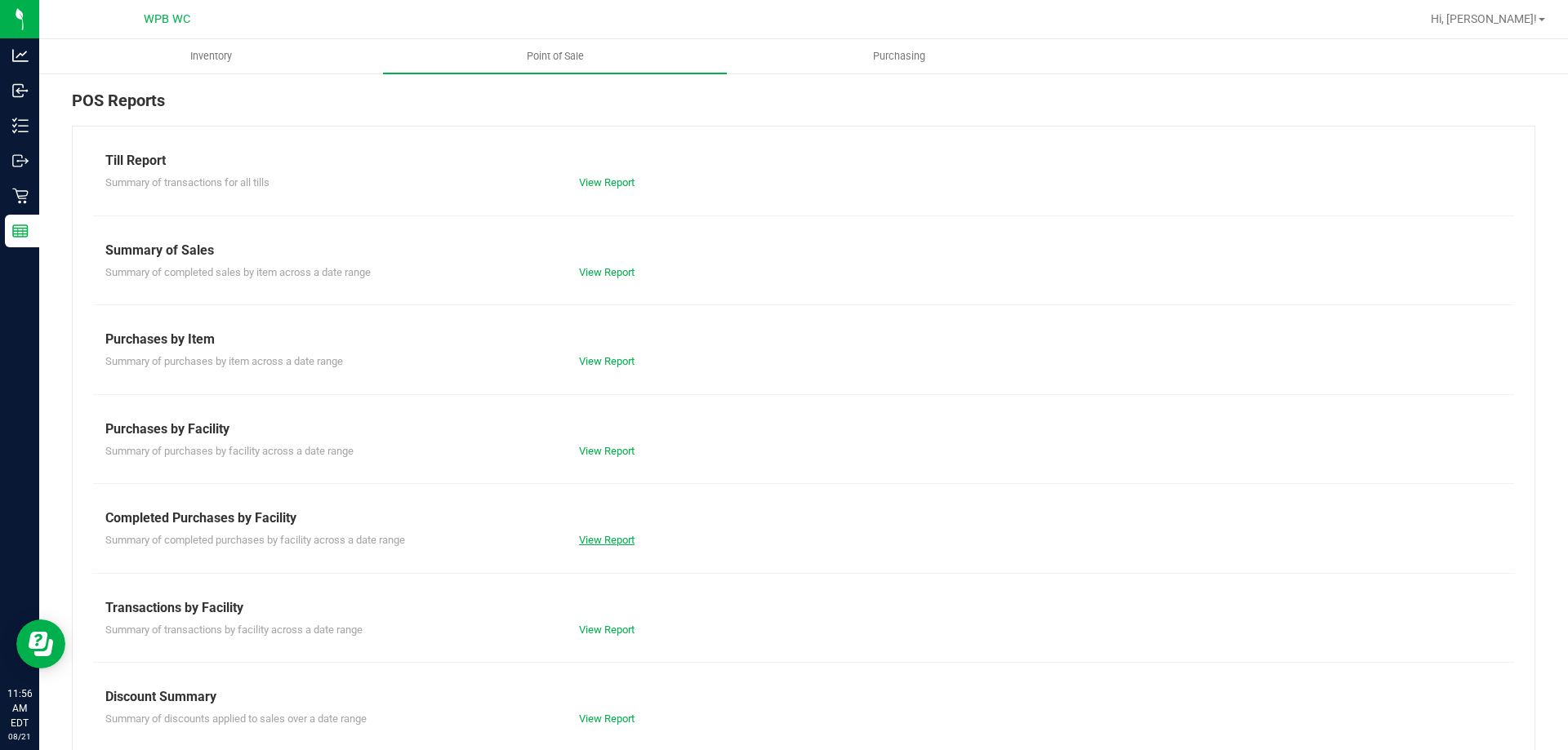
click at [622, 538] on link "View Report" at bounding box center [606, 540] width 55 height 12
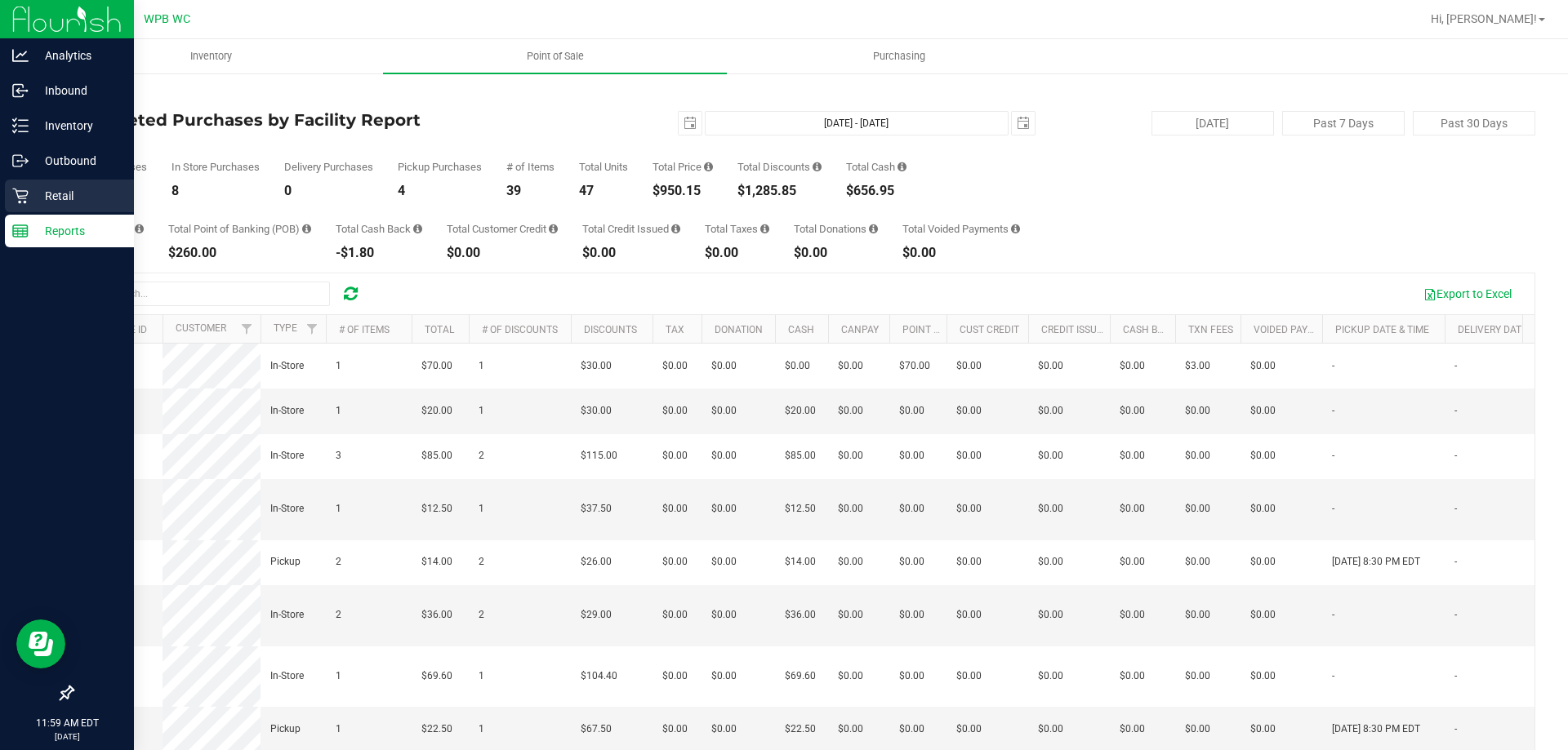
click at [22, 195] on icon at bounding box center [20, 195] width 16 height 16
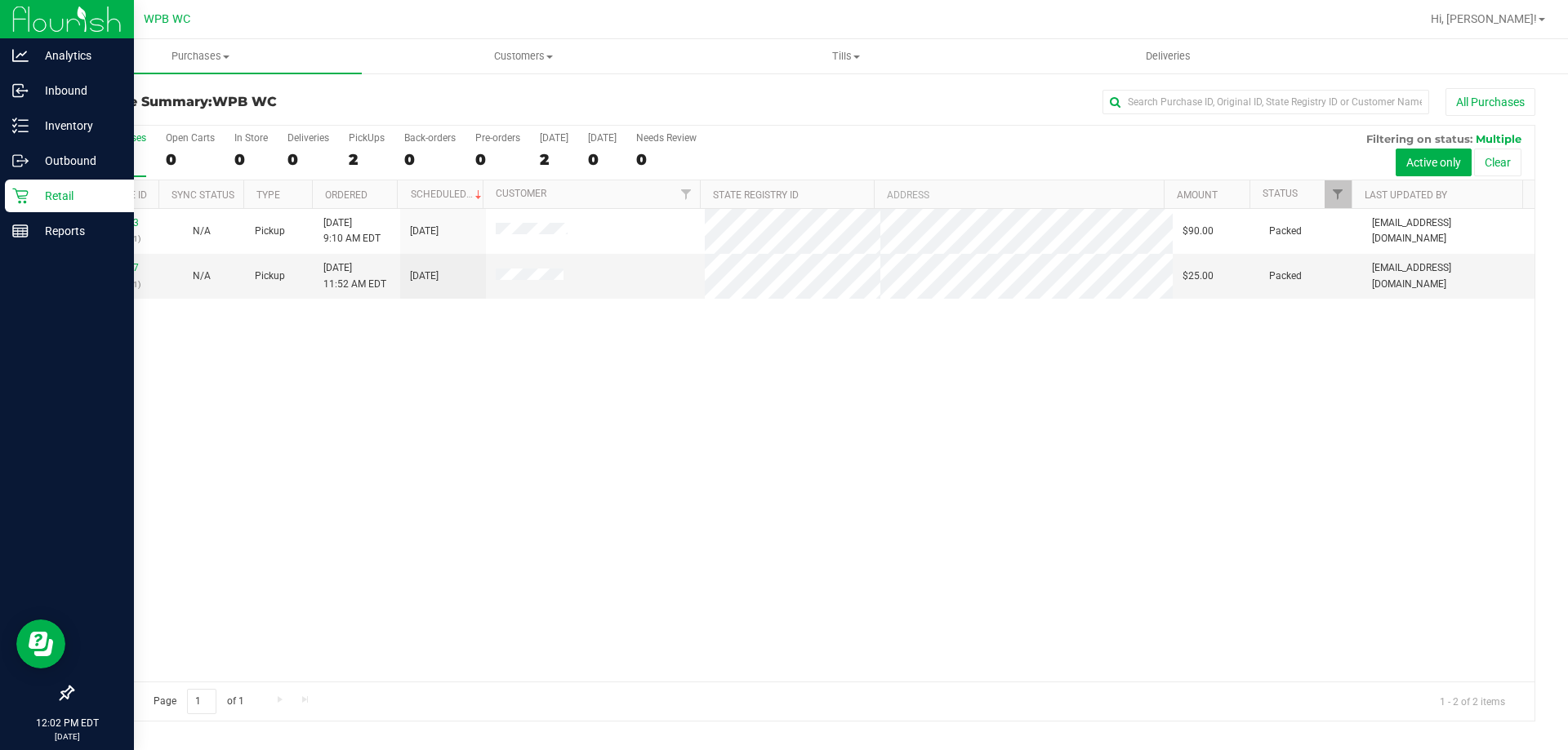
click at [35, 191] on p "Retail" at bounding box center [78, 195] width 98 height 20
